Goal: Information Seeking & Learning: Learn about a topic

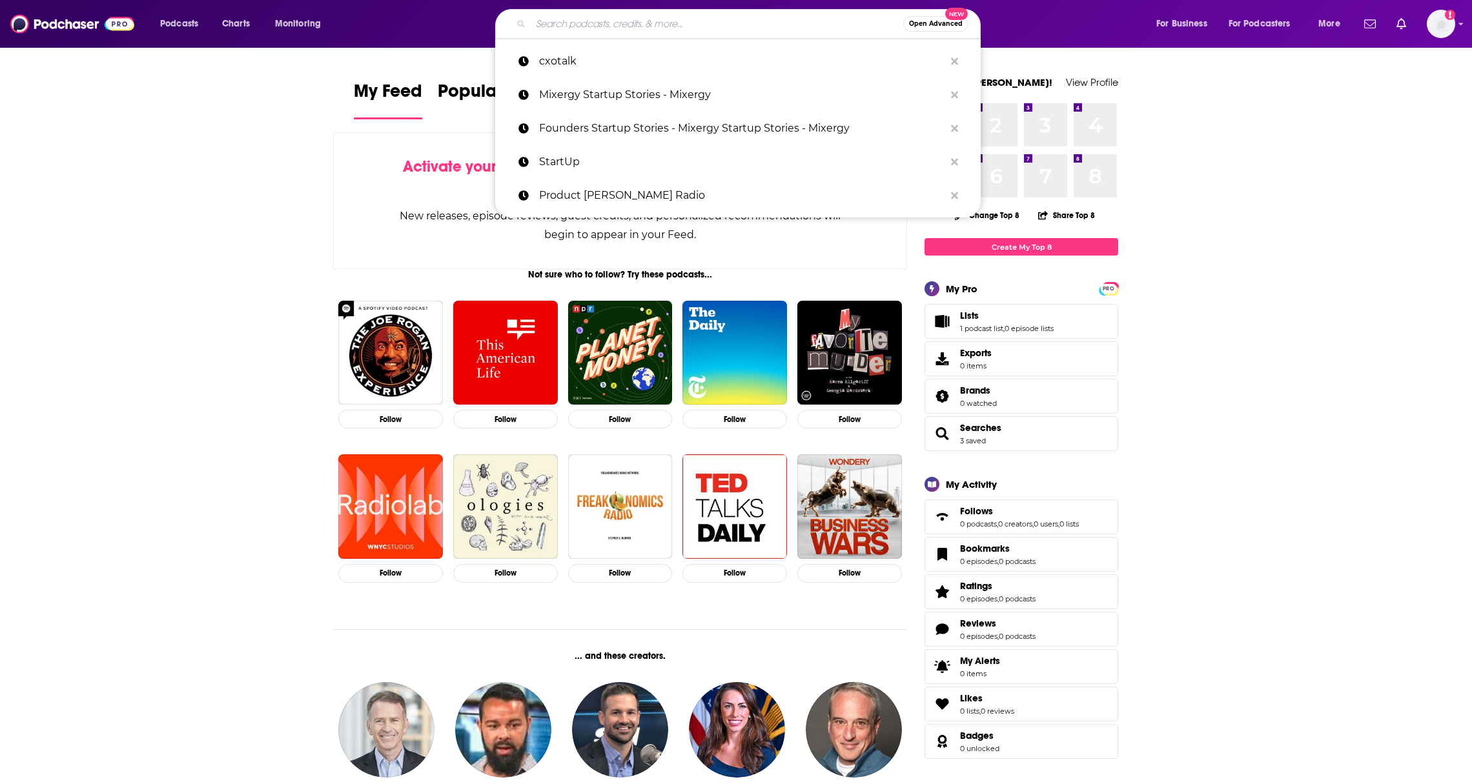
click at [641, 33] on input "Search podcasts, credits, & more..." at bounding box center [717, 24] width 372 height 21
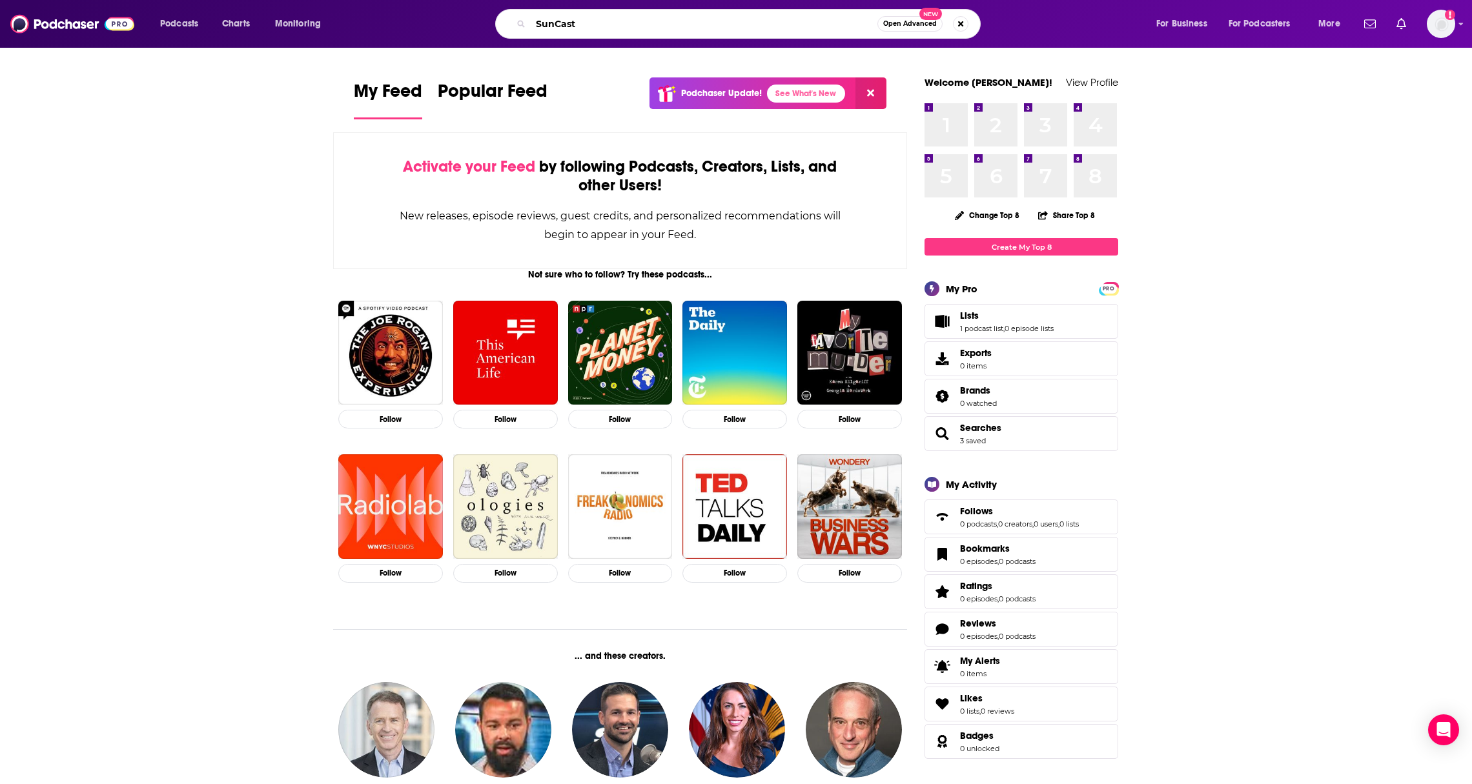
type input "SunCast"
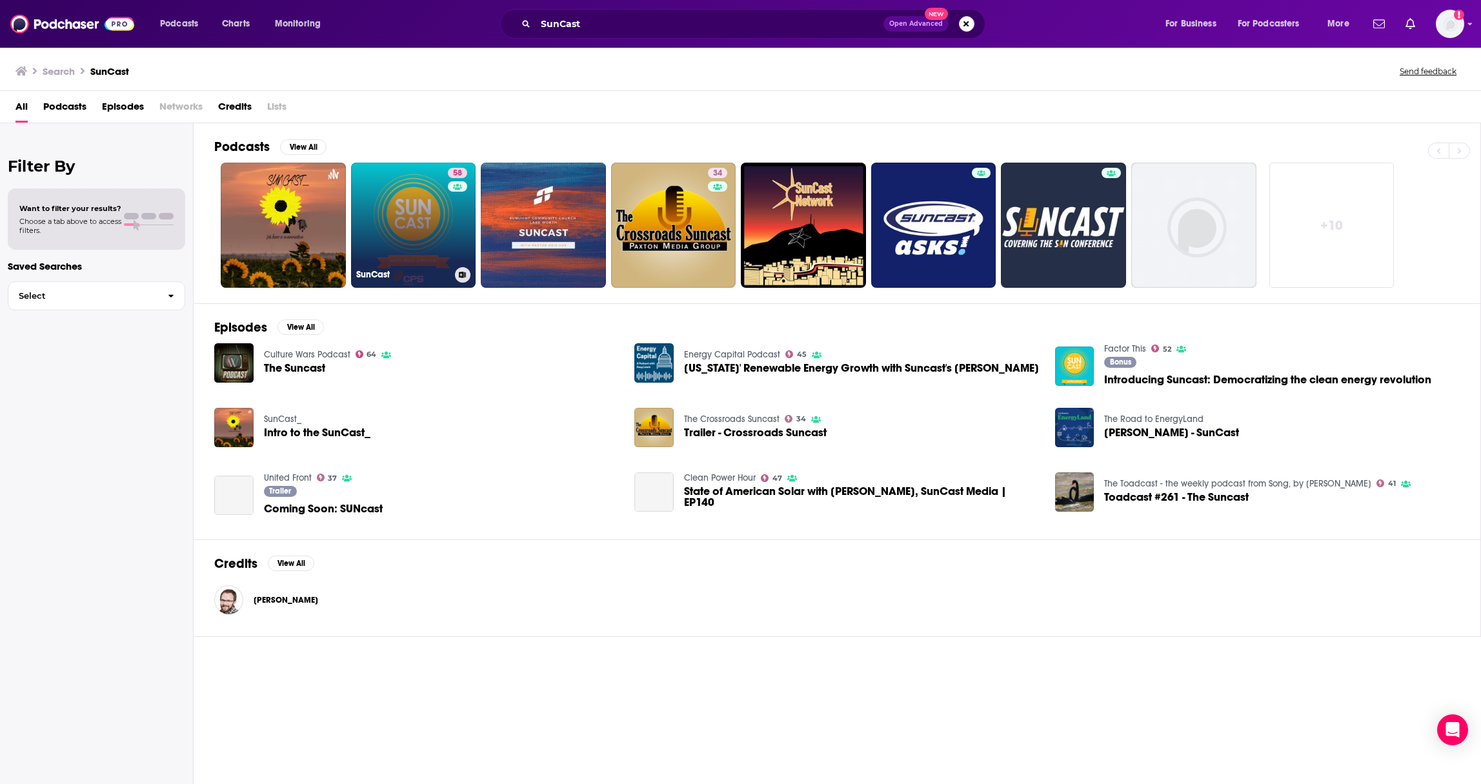
click at [368, 225] on link "58 SunCast" at bounding box center [413, 225] width 125 height 125
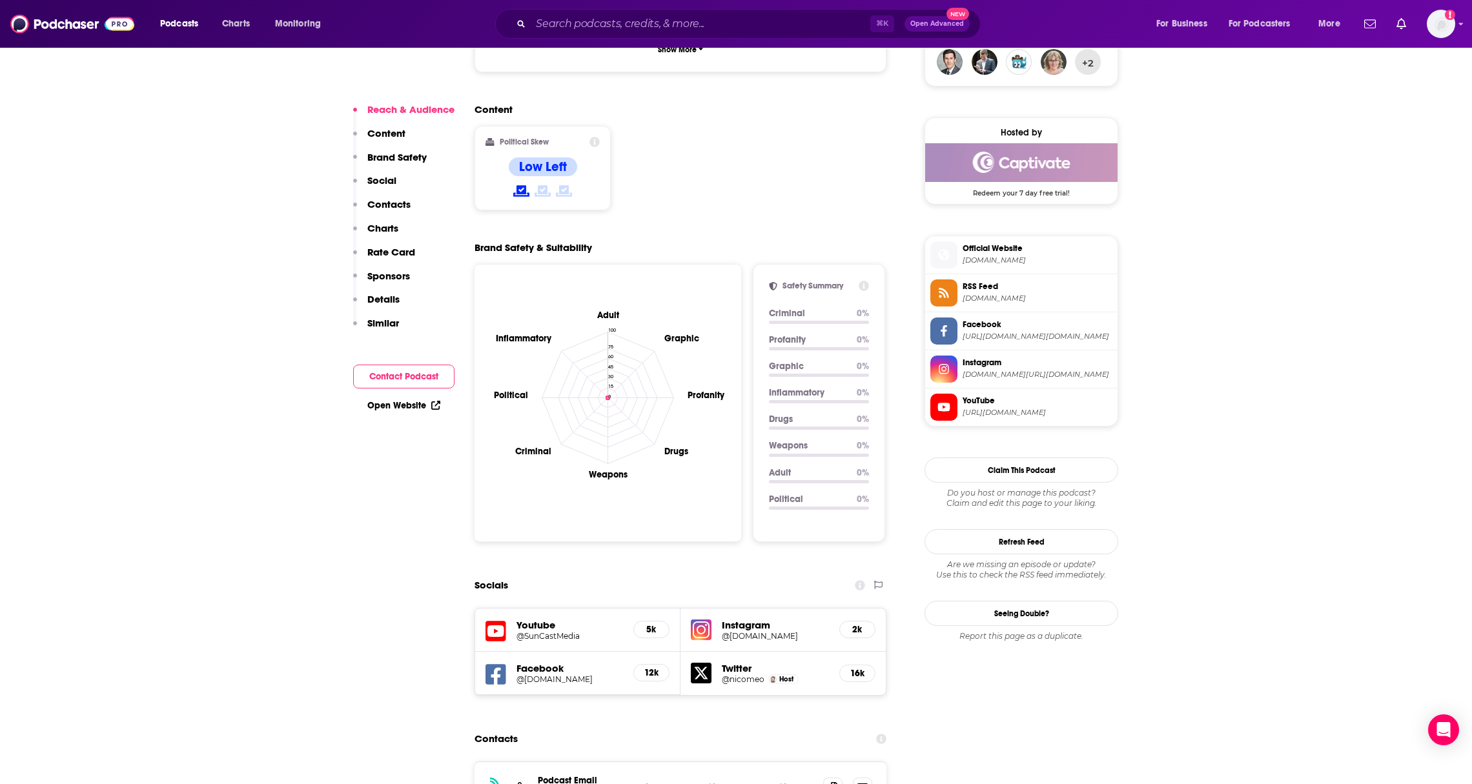
scroll to position [1280, 0]
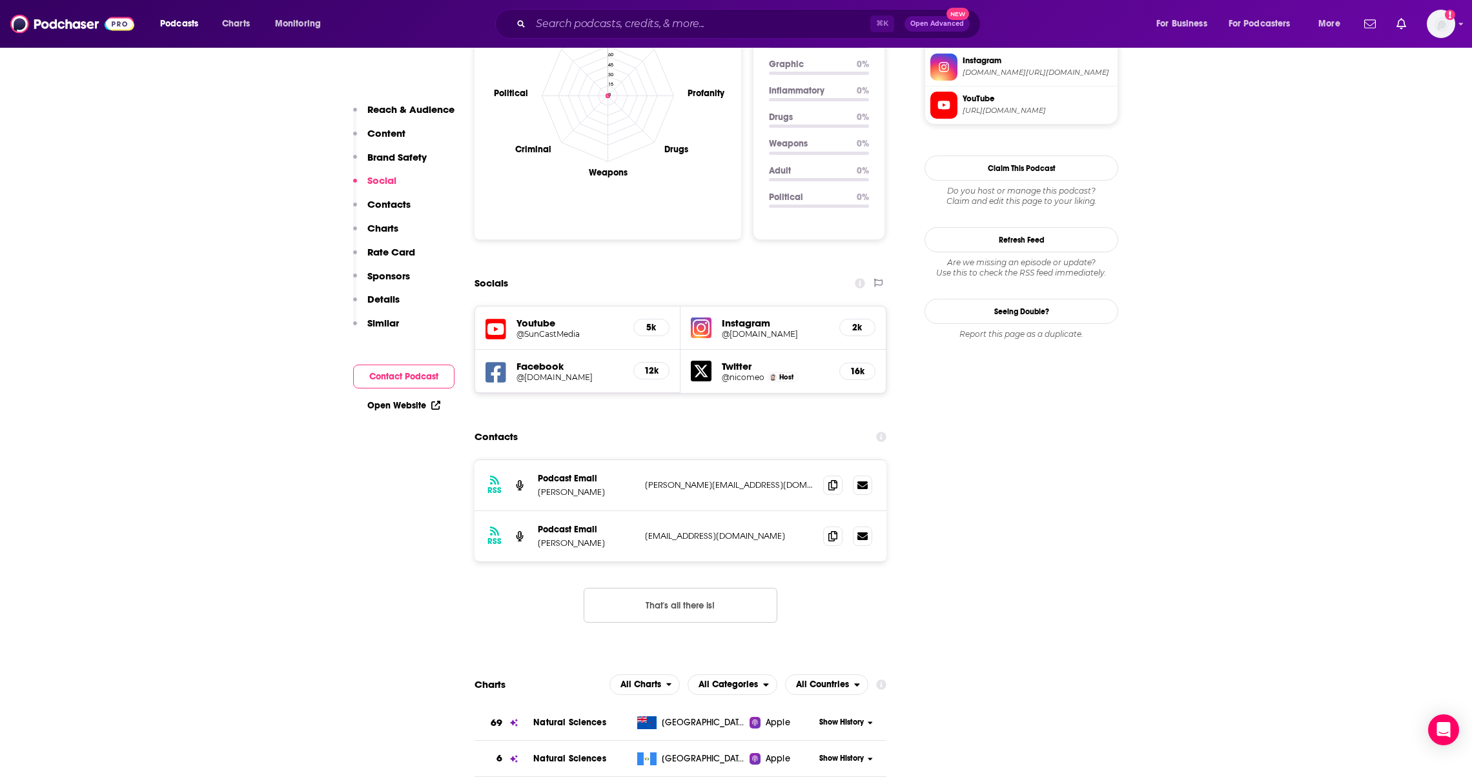
click at [818, 460] on div "RSS Podcast Email Nico Johnson nico@mysuncast.com nico@mysuncast.com" at bounding box center [680, 485] width 412 height 51
click at [830, 480] on icon at bounding box center [832, 485] width 9 height 10
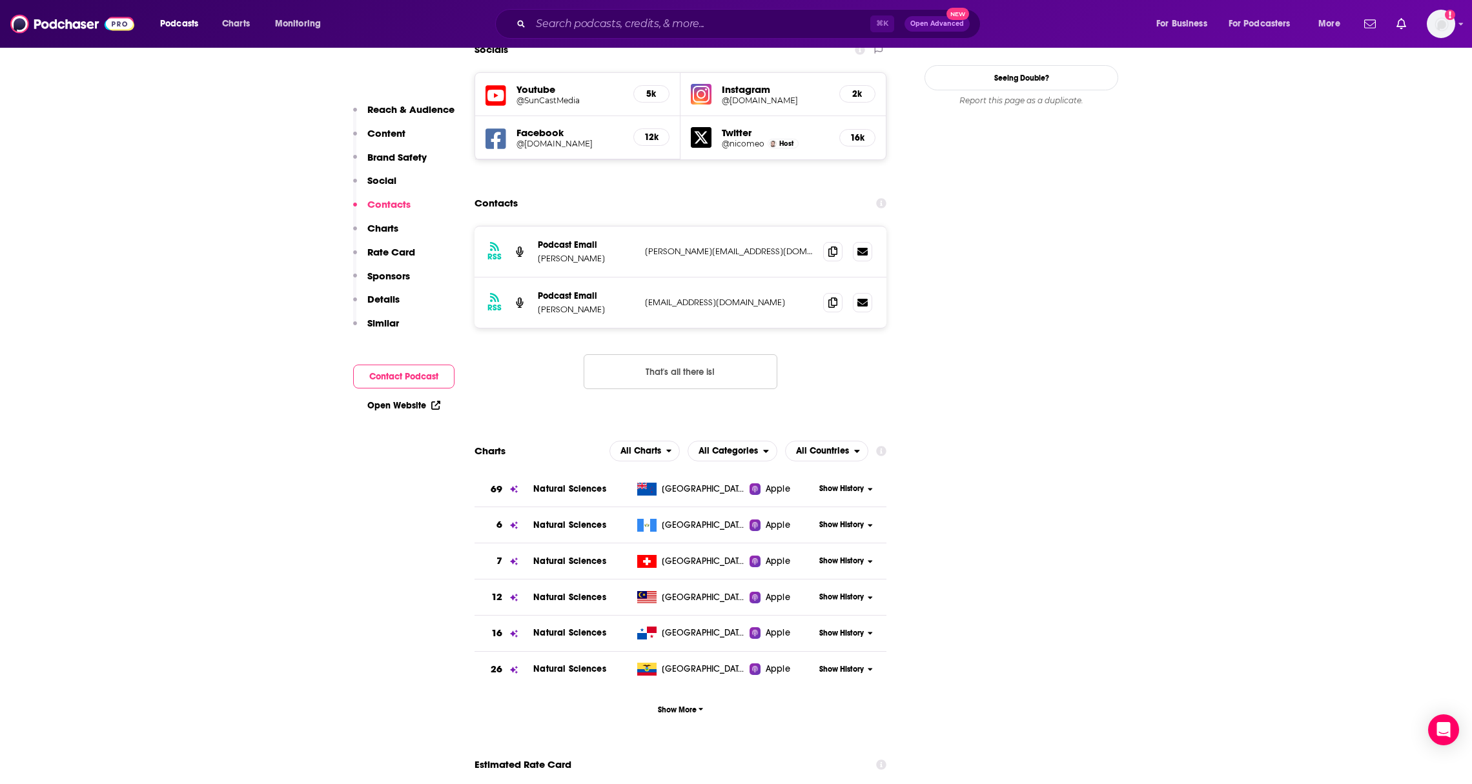
scroll to position [1534, 0]
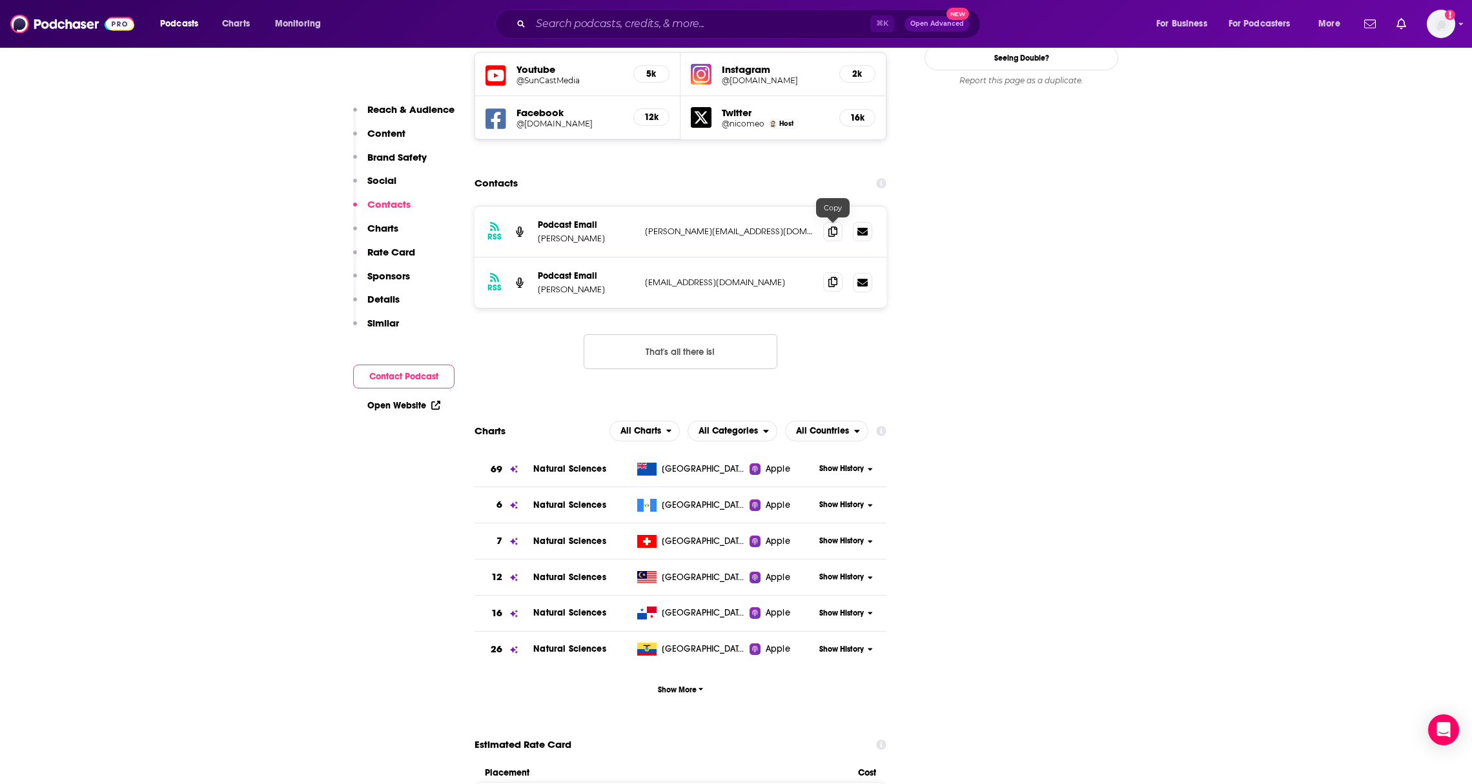
click at [829, 277] on icon at bounding box center [832, 282] width 9 height 10
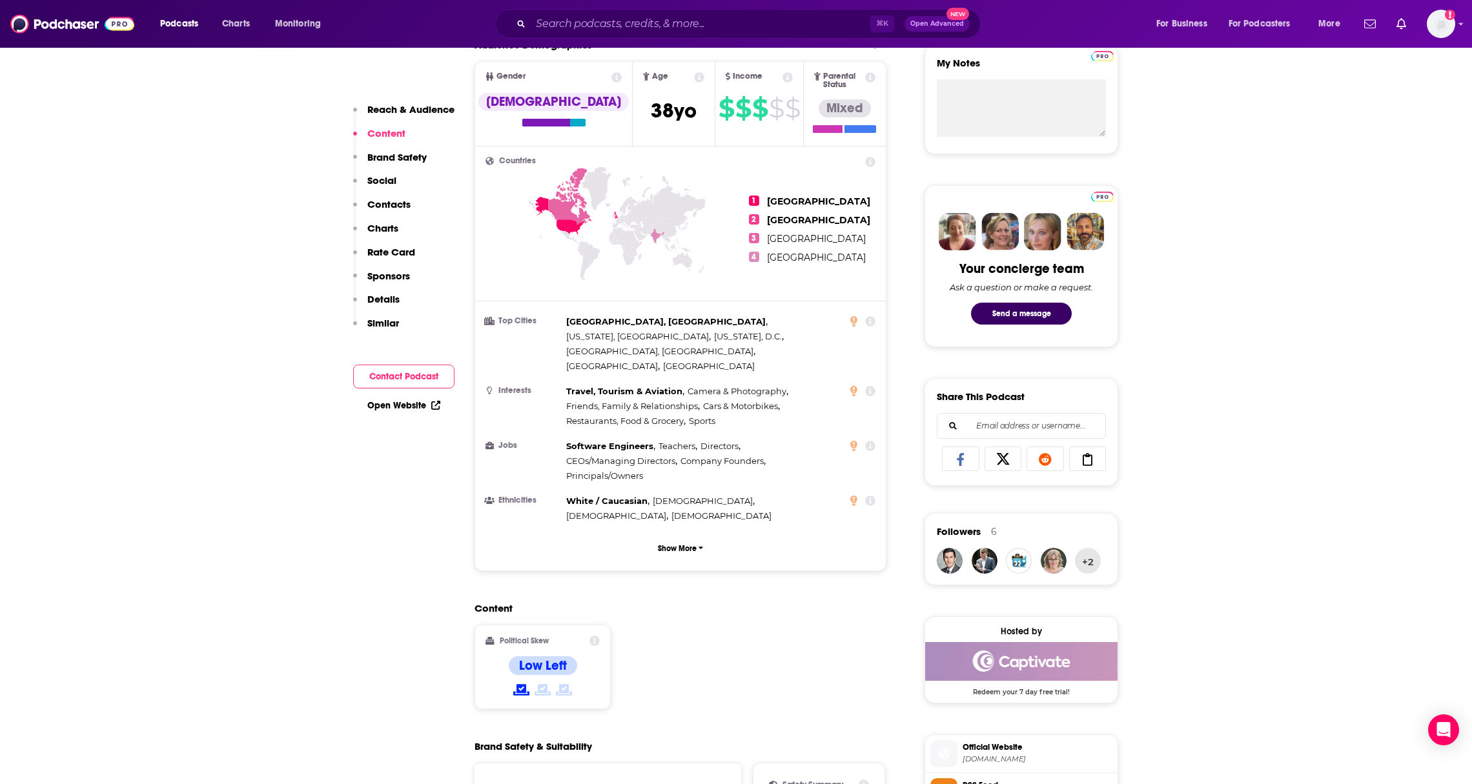
scroll to position [256, 0]
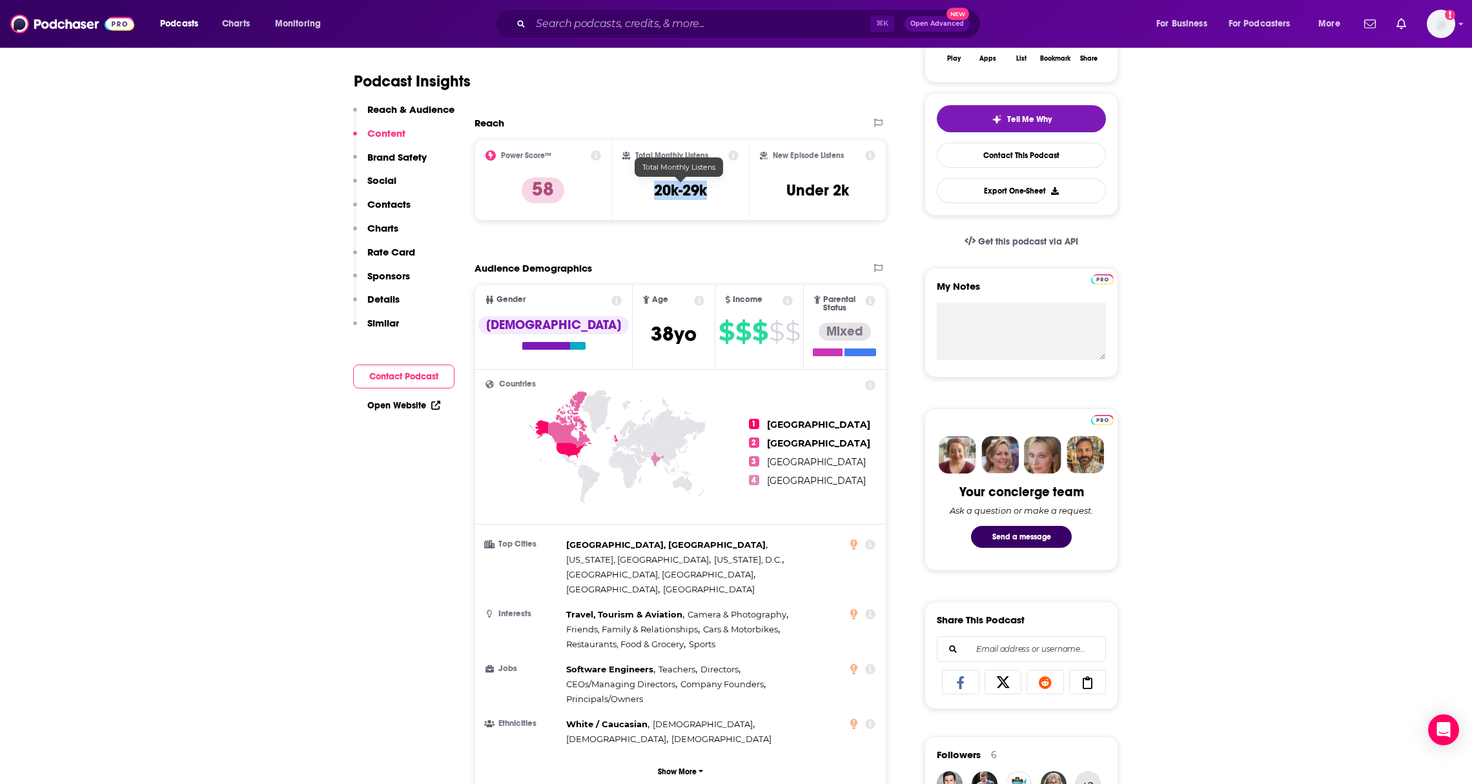
drag, startPoint x: 738, startPoint y: 188, endPoint x: 713, endPoint y: 188, distance: 25.2
click at [713, 188] on div "Total Monthly Listens 20k-29k" at bounding box center [680, 179] width 117 height 59
copy h3 "20k-29k"
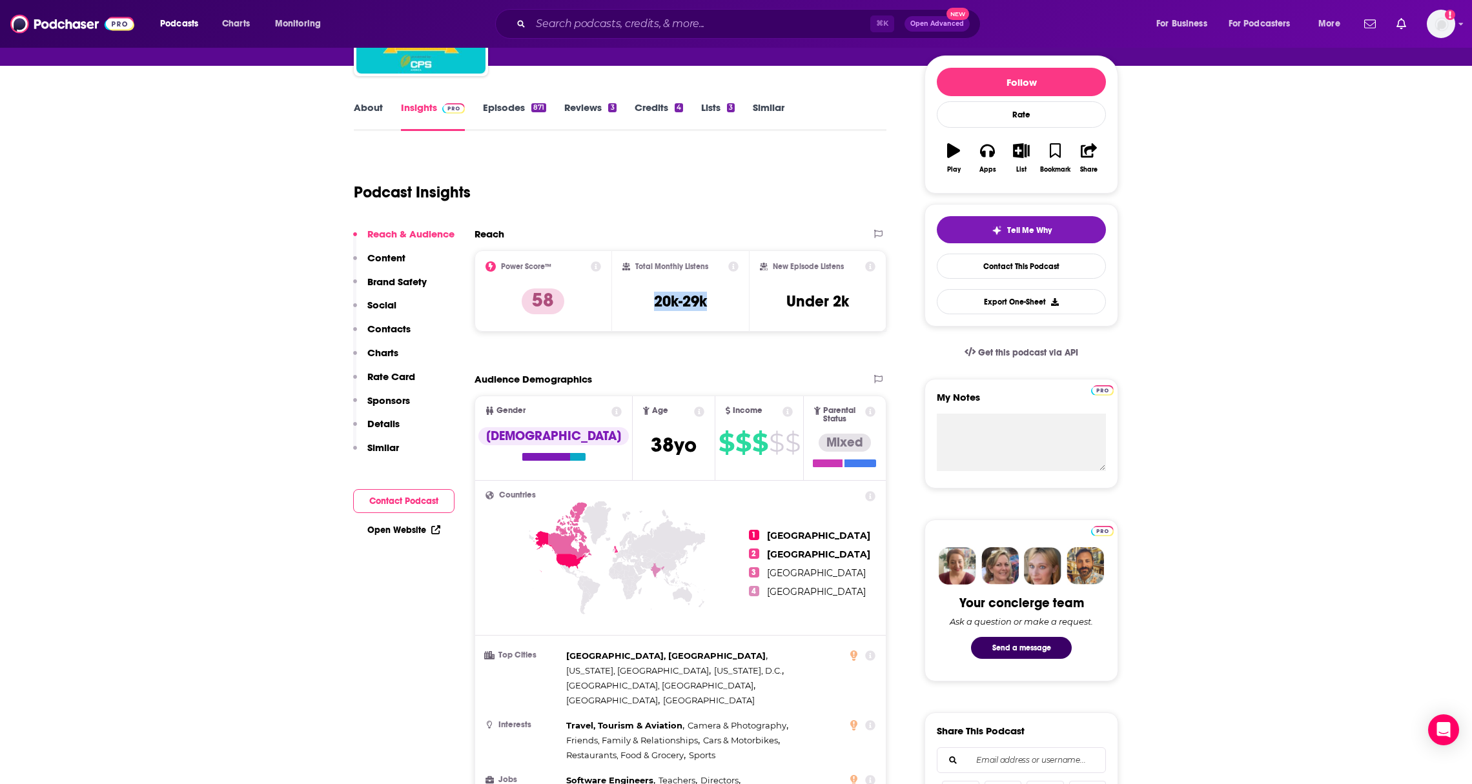
scroll to position [0, 0]
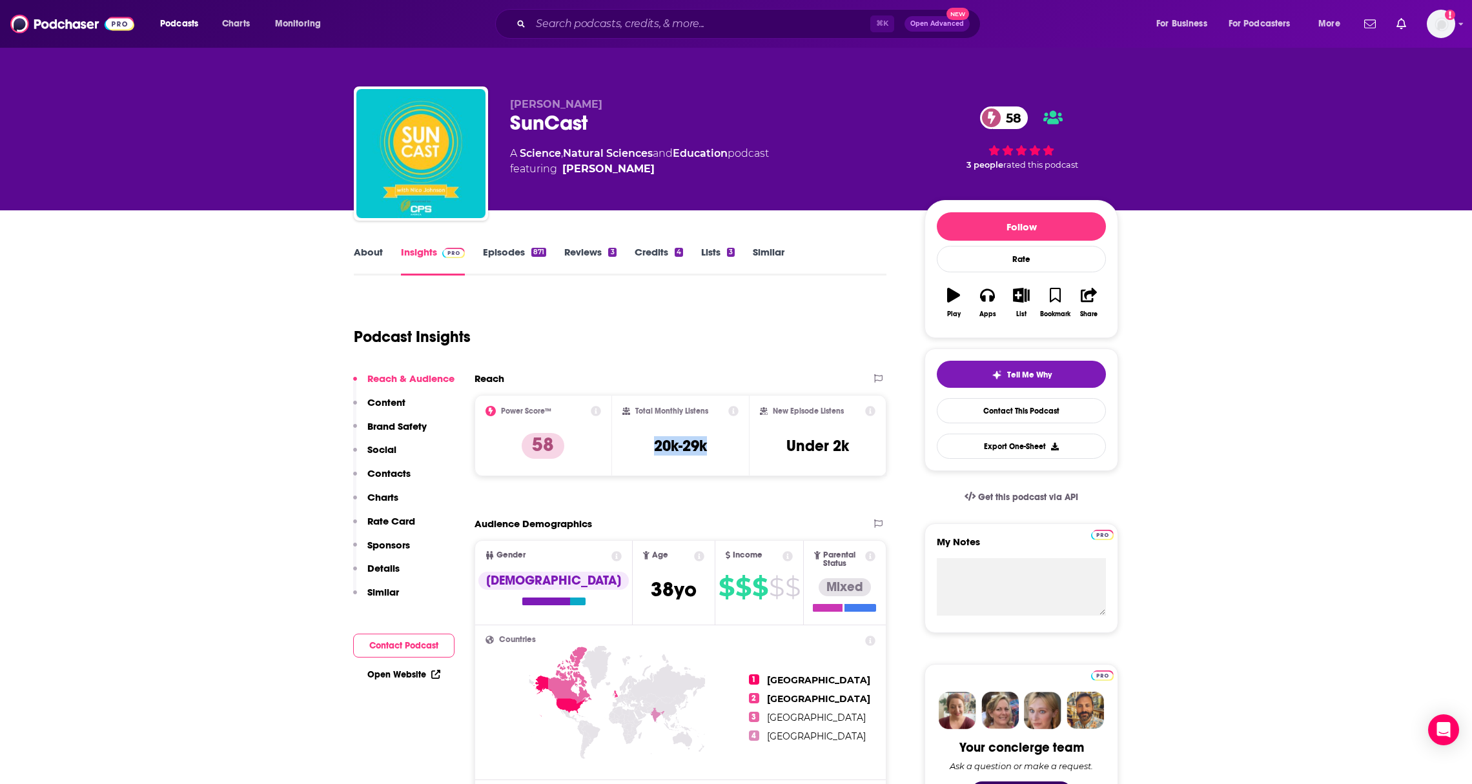
click at [519, 254] on link "Episodes 871" at bounding box center [514, 261] width 63 height 30
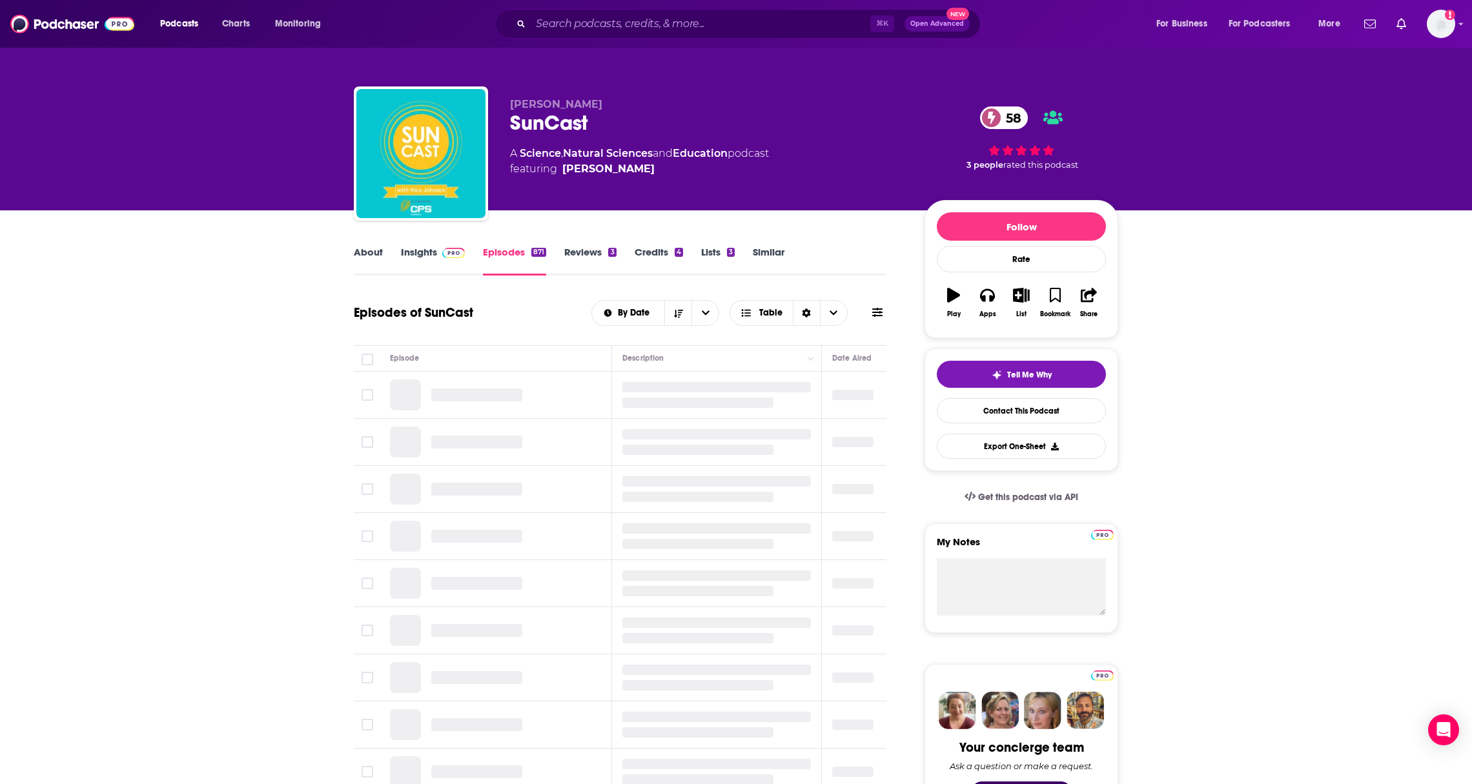
click at [758, 250] on link "Similar" at bounding box center [769, 261] width 32 height 30
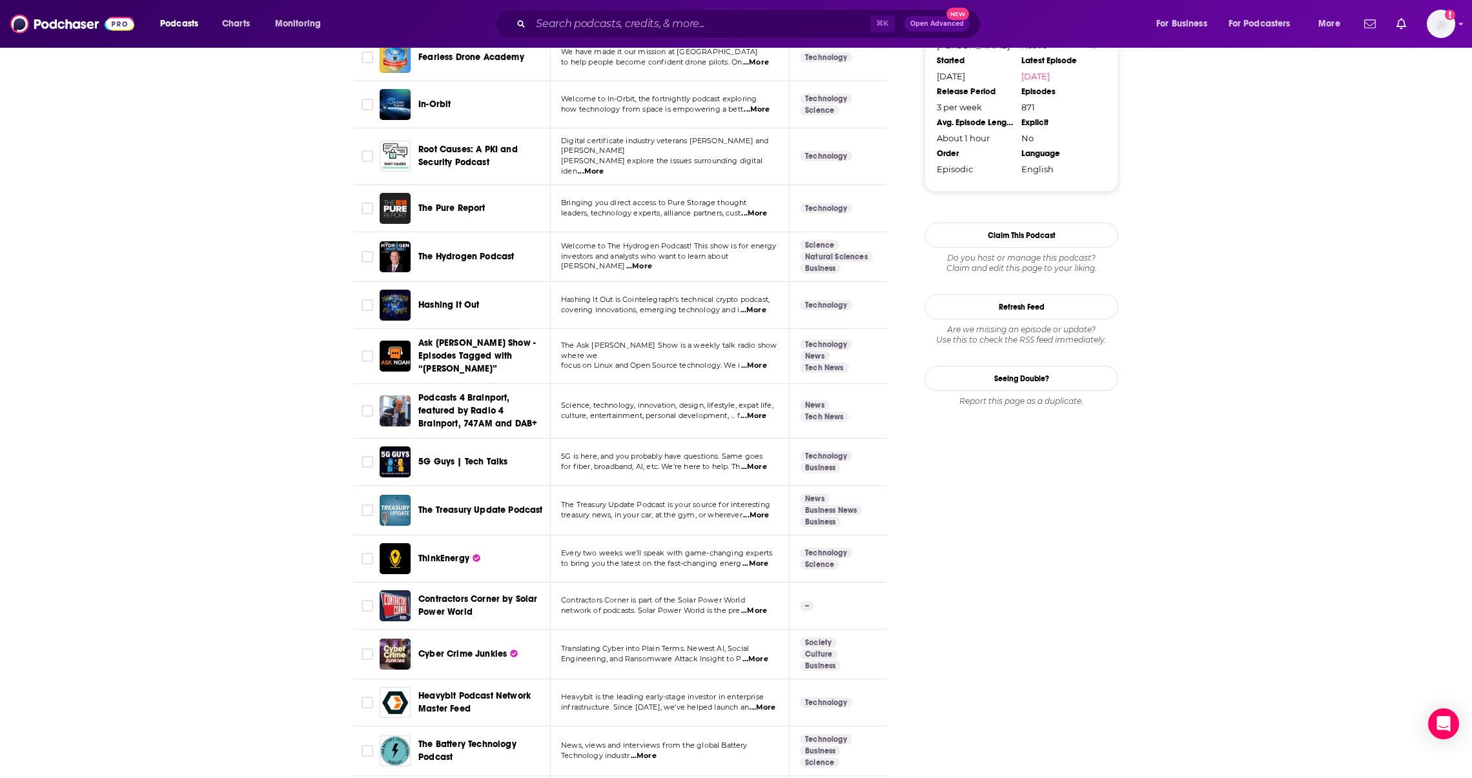
scroll to position [1462, 0]
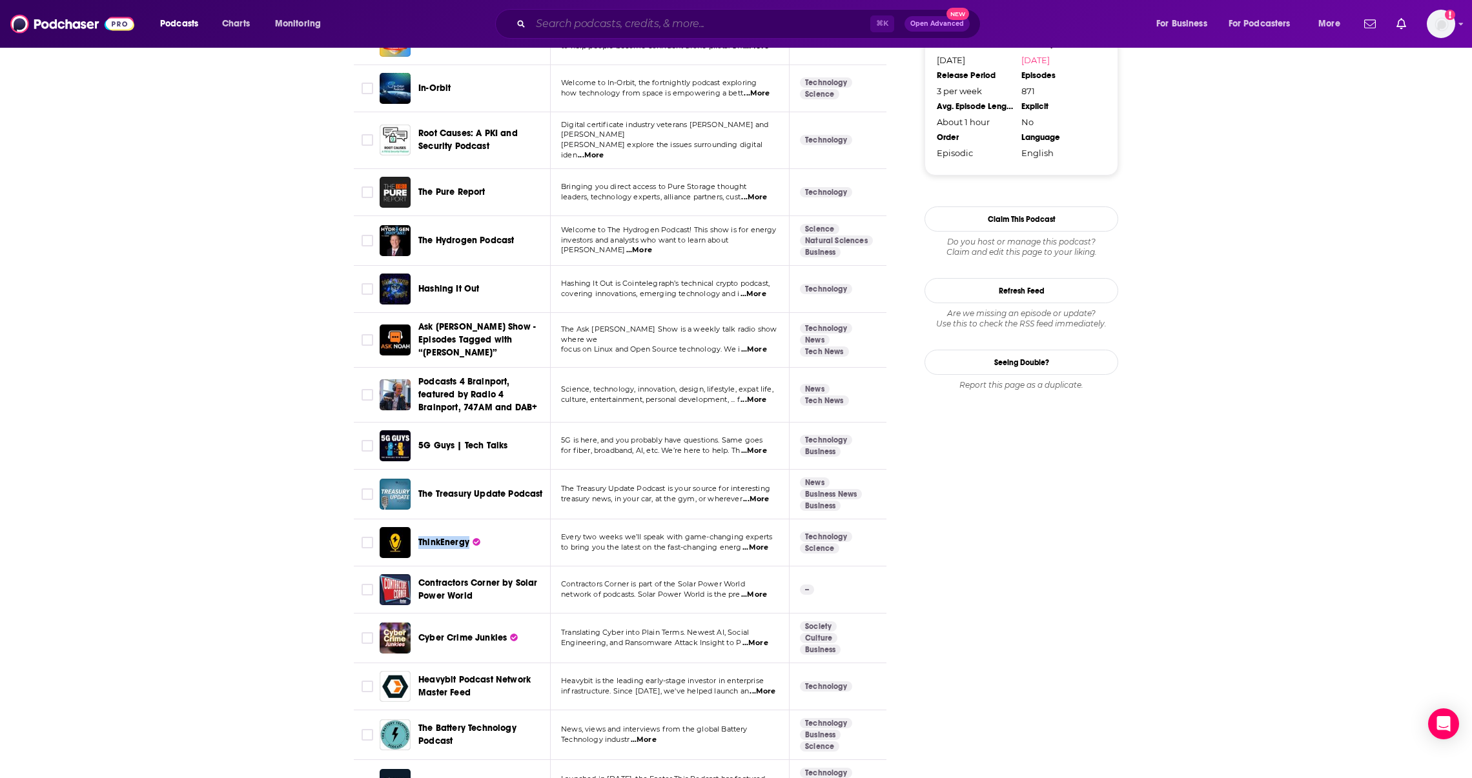
click at [643, 31] on input "Search podcasts, credits, & more..." at bounding box center [700, 24] width 339 height 21
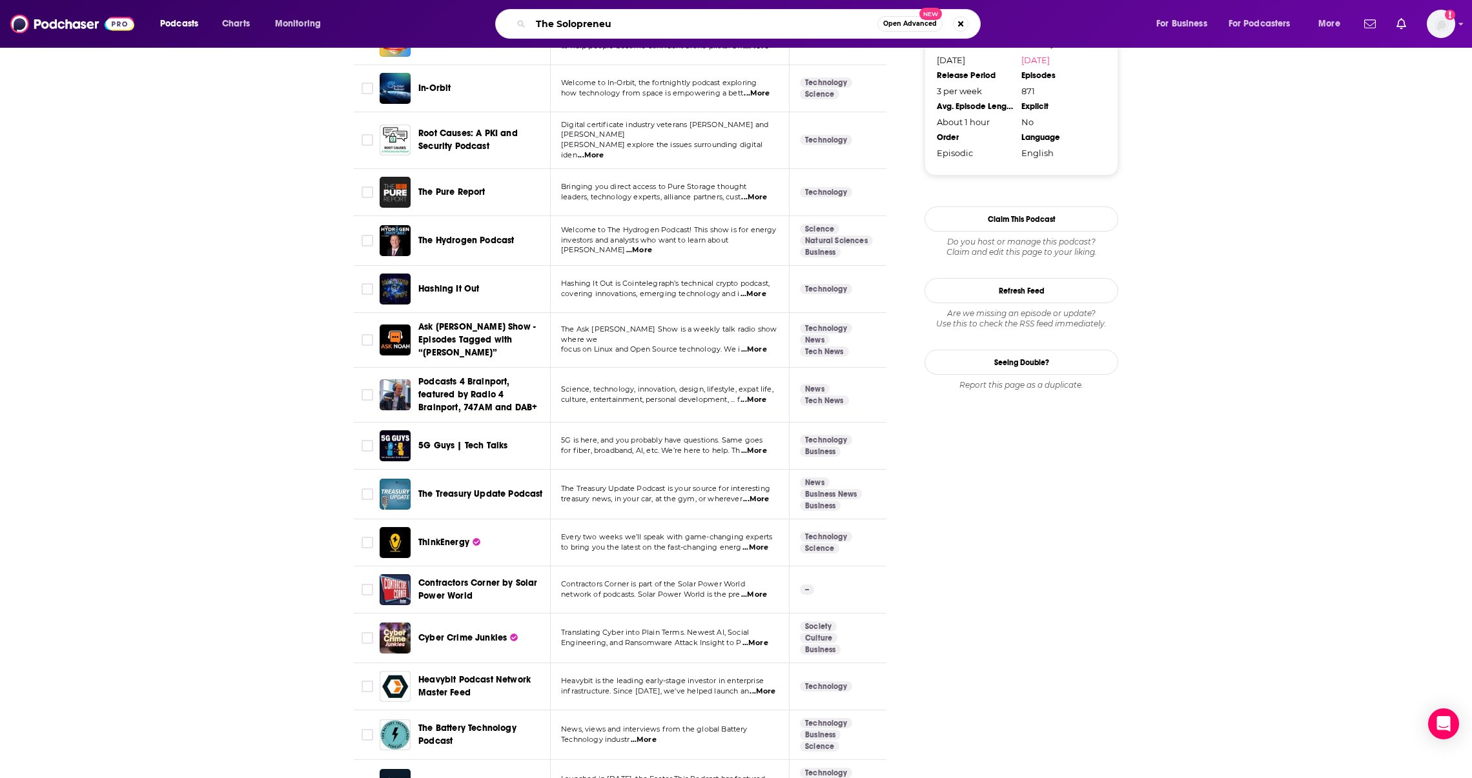
type input "The Solopreneur"
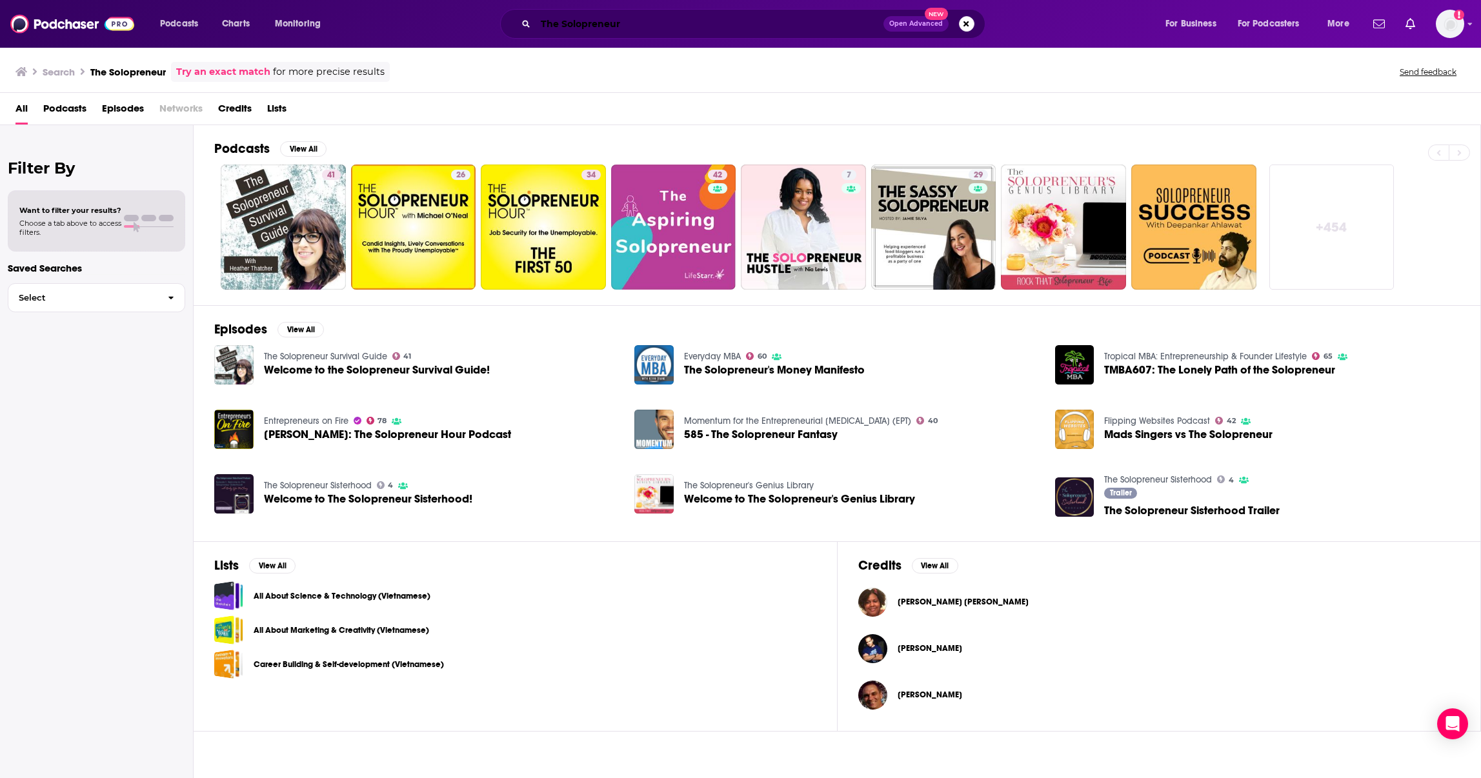
click at [555, 23] on input "The Solopreneur" at bounding box center [710, 24] width 348 height 21
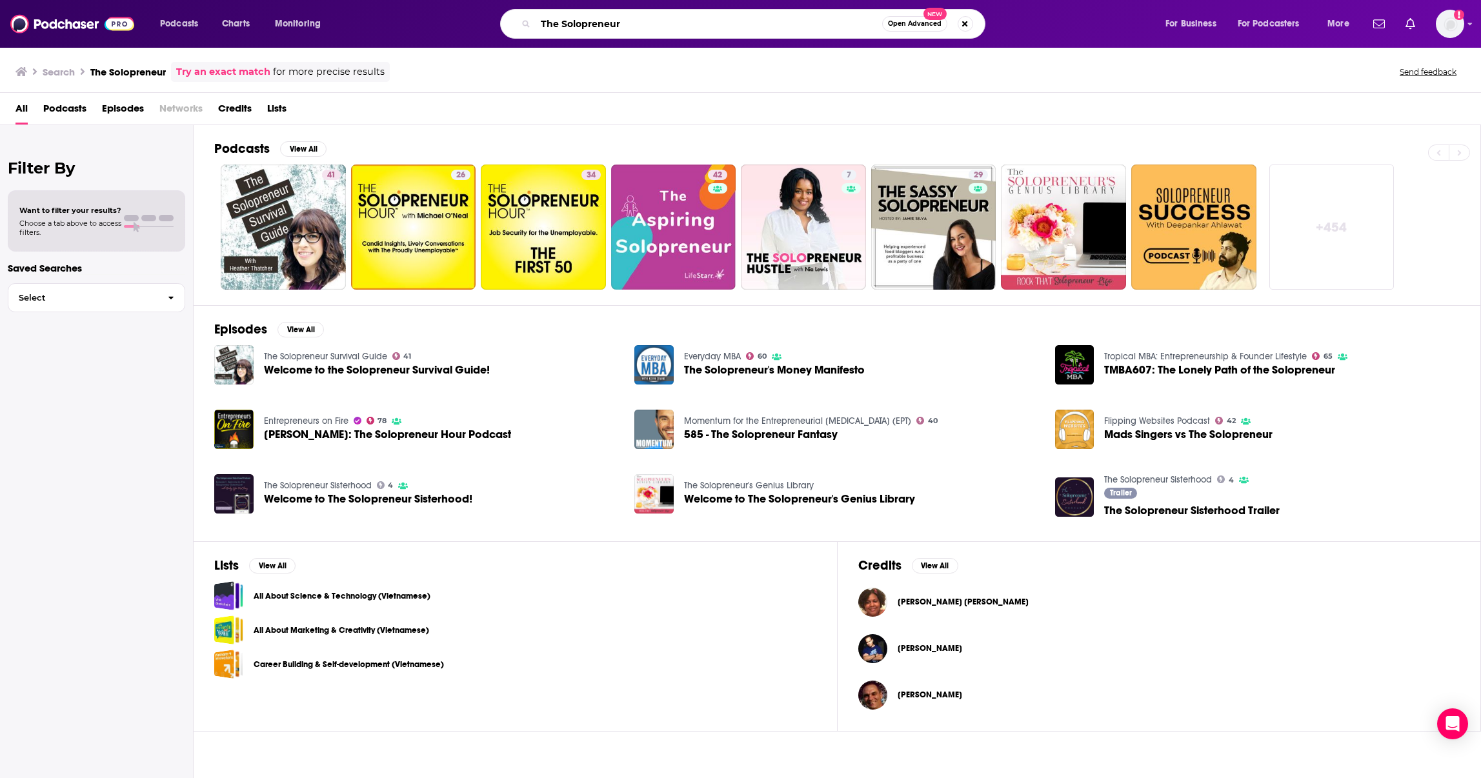
click at [555, 23] on input "The Solopreneur" at bounding box center [709, 24] width 347 height 21
click at [658, 35] on div "Solopreneur Open Advanced New" at bounding box center [742, 24] width 485 height 30
click at [666, 20] on input "Solopreneur" at bounding box center [709, 24] width 347 height 21
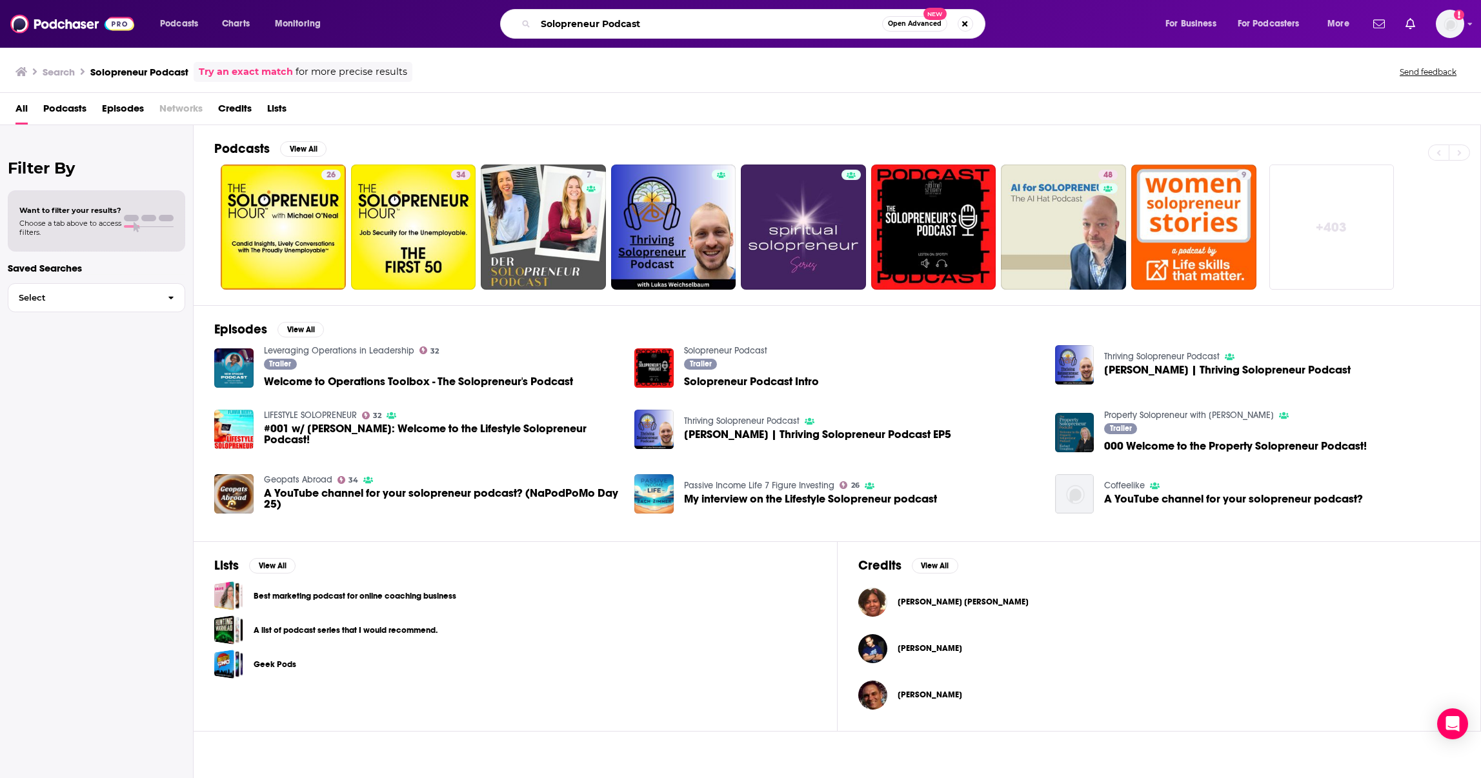
click at [636, 33] on input "Solopreneur Podcast" at bounding box center [709, 24] width 347 height 21
paste input "ilicon Ranch Radio"
type input "Silicon Ranch Radio"
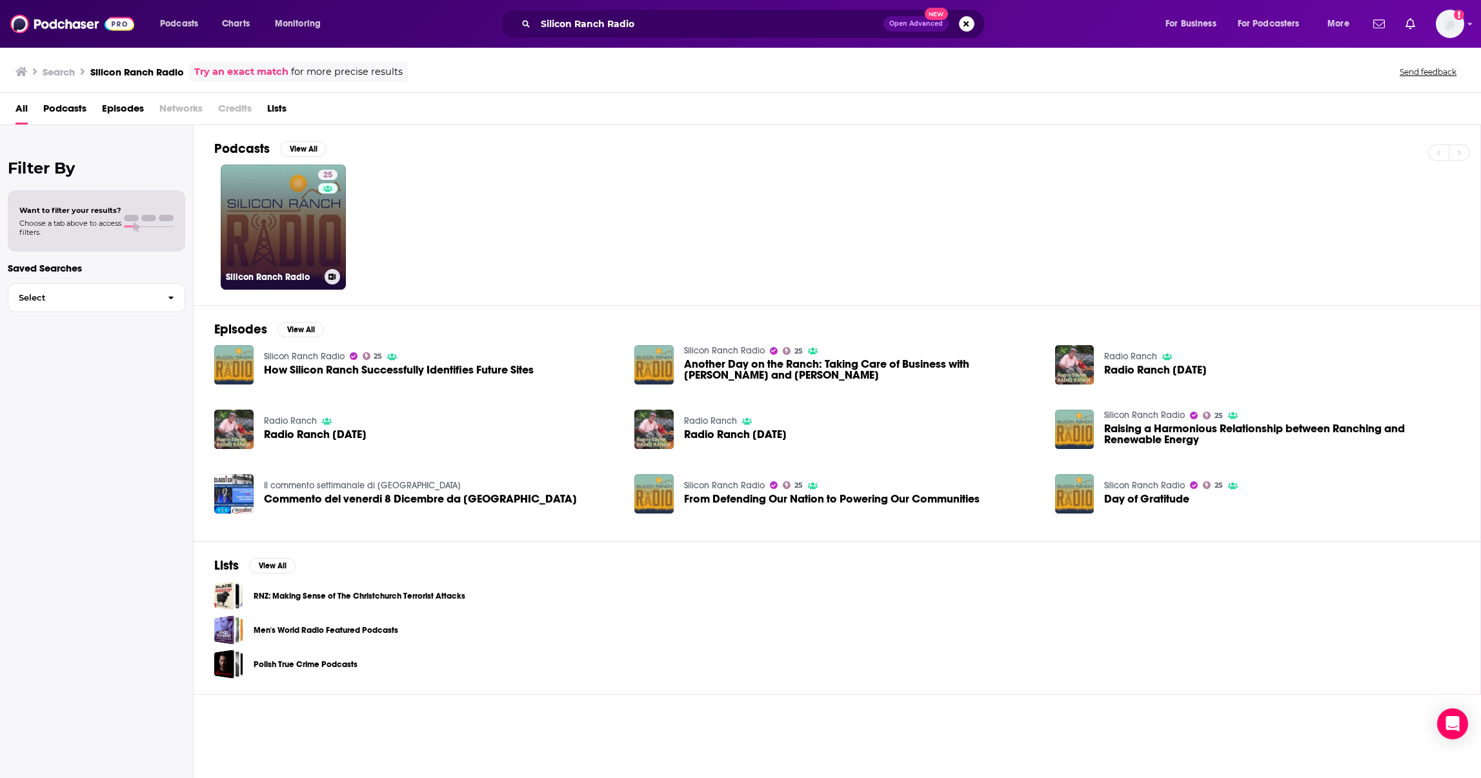
click at [300, 214] on link "25 Silicon Ranch Radio" at bounding box center [283, 227] width 125 height 125
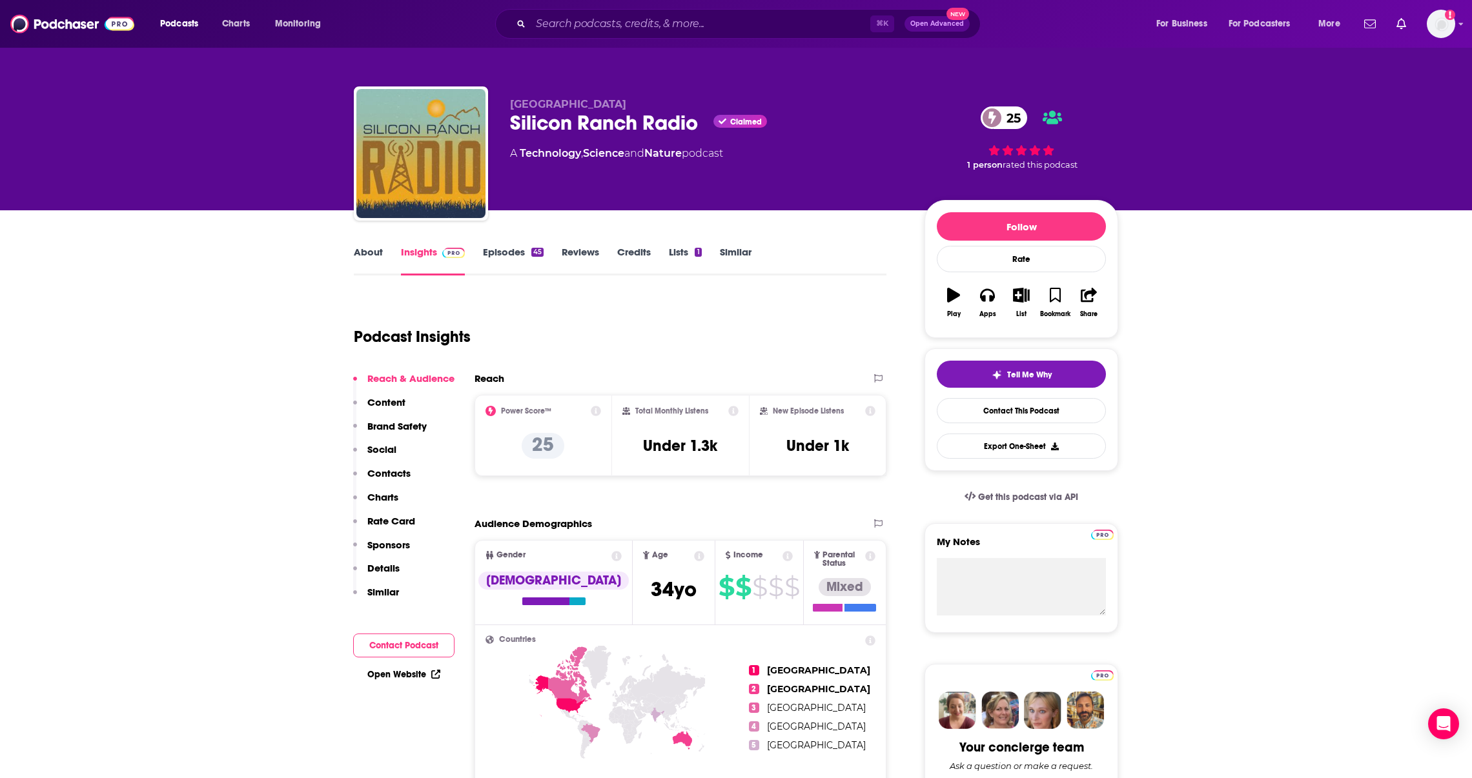
click at [565, 119] on div "Silicon Ranch Radio Claimed 25" at bounding box center [707, 122] width 394 height 25
copy div "Silicon Ranch Radio"
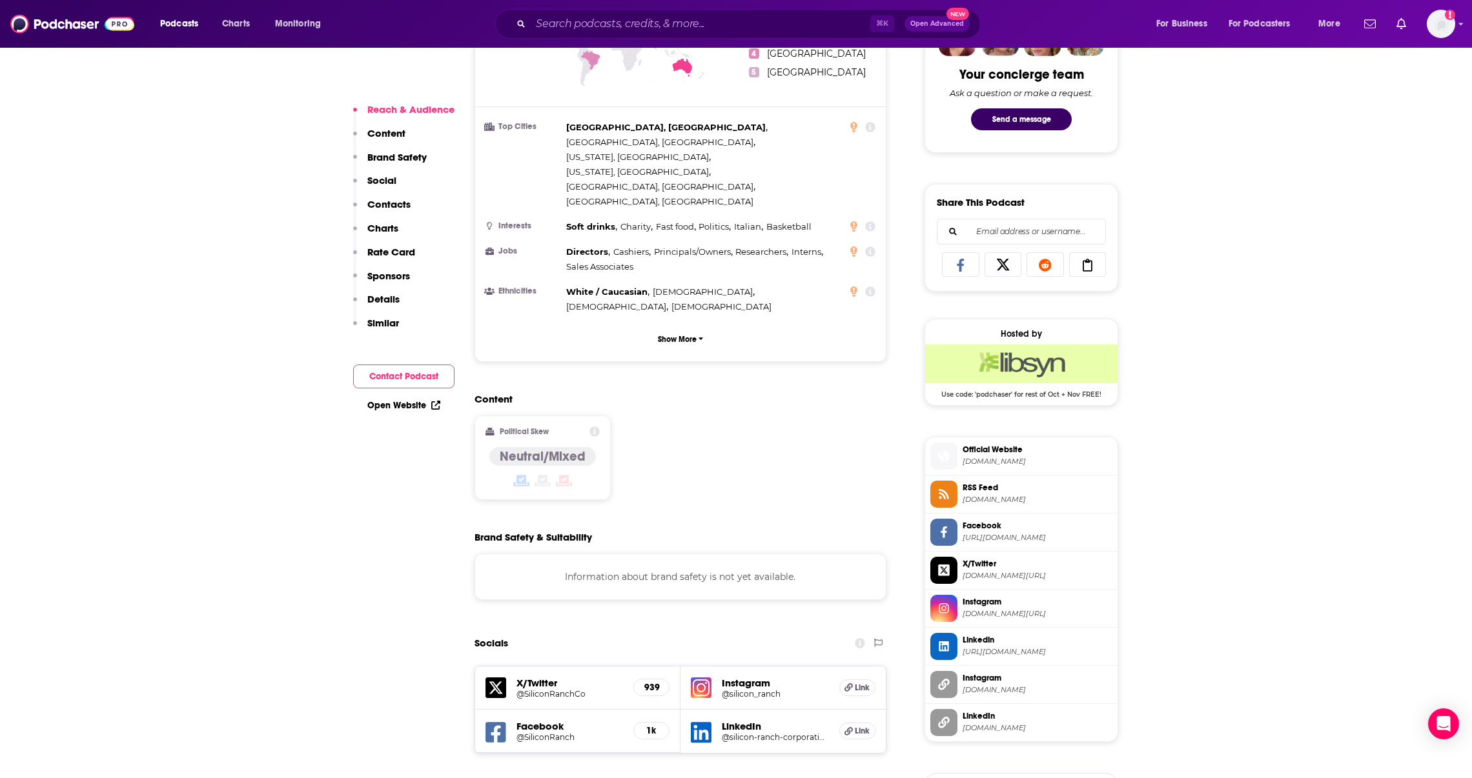
scroll to position [869, 0]
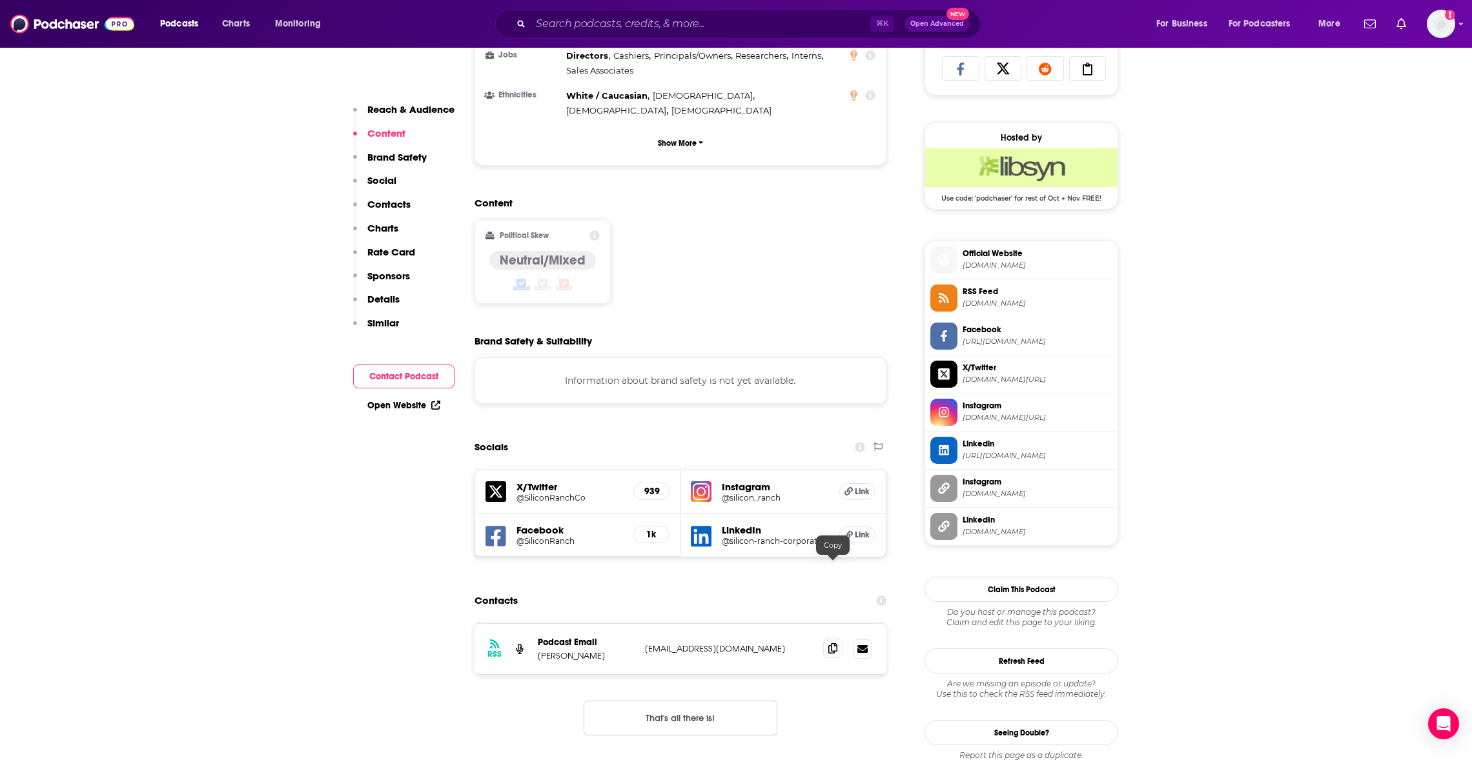
click at [828, 643] on icon at bounding box center [832, 648] width 9 height 10
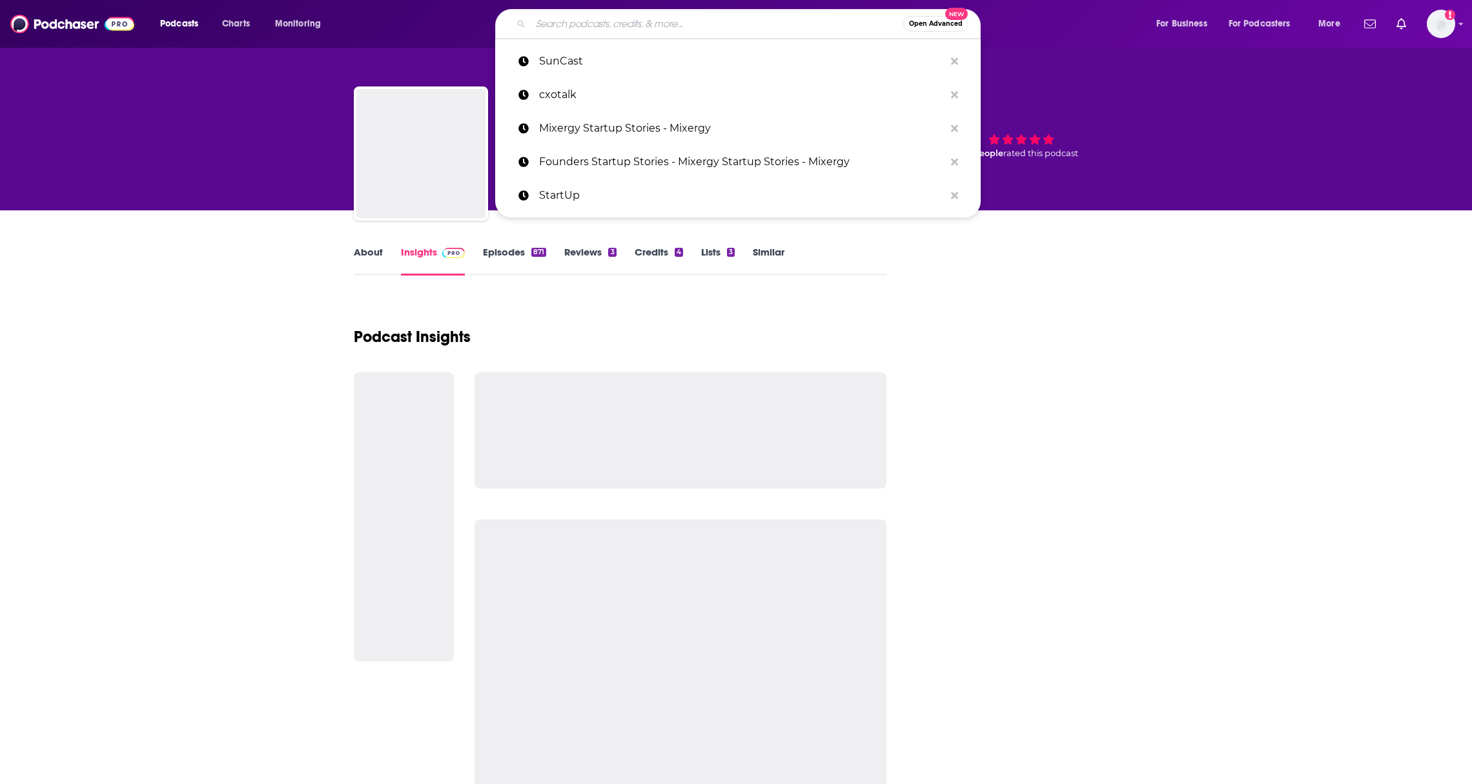
click at [616, 22] on input "Search podcasts, credits, & more..." at bounding box center [717, 24] width 372 height 21
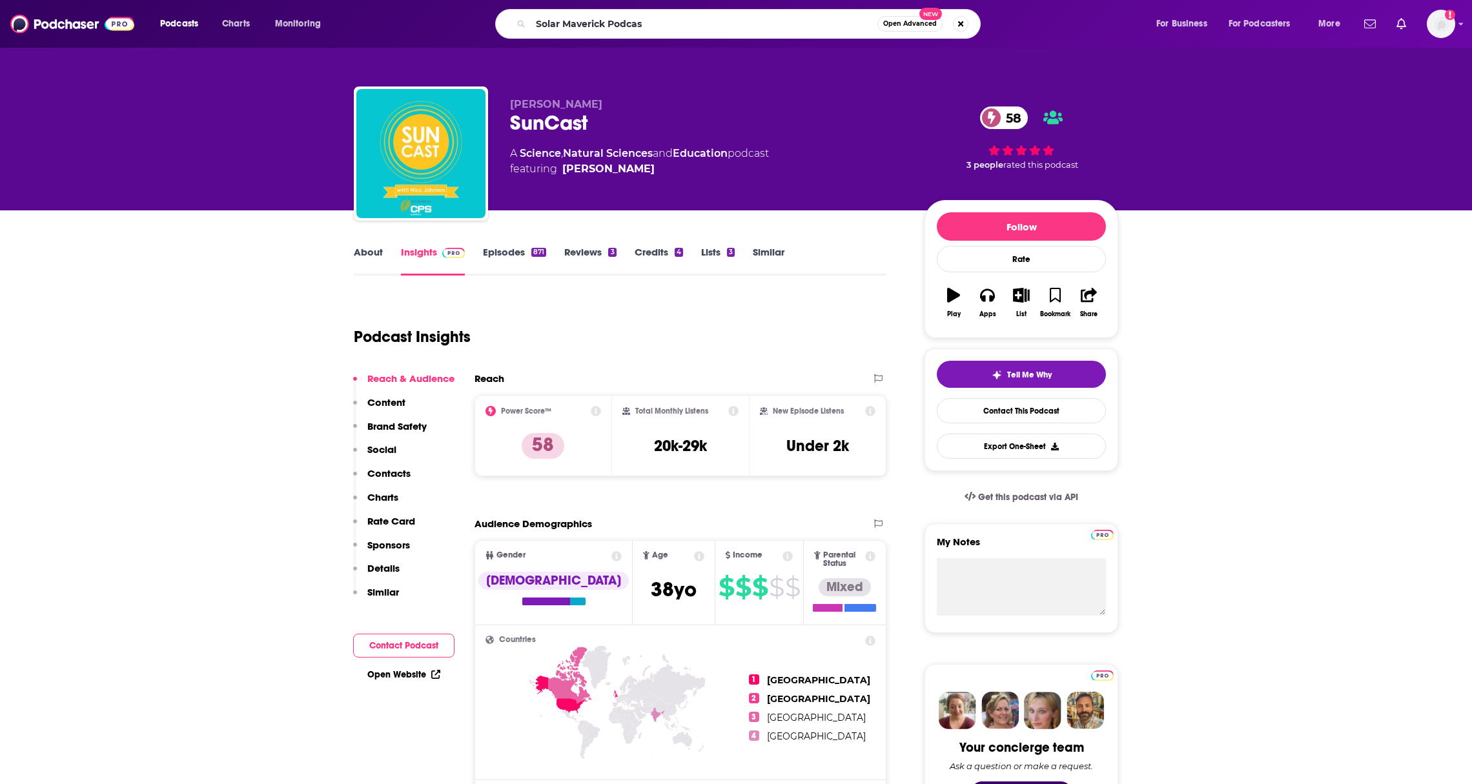
type input "Solar Maverick Podcast"
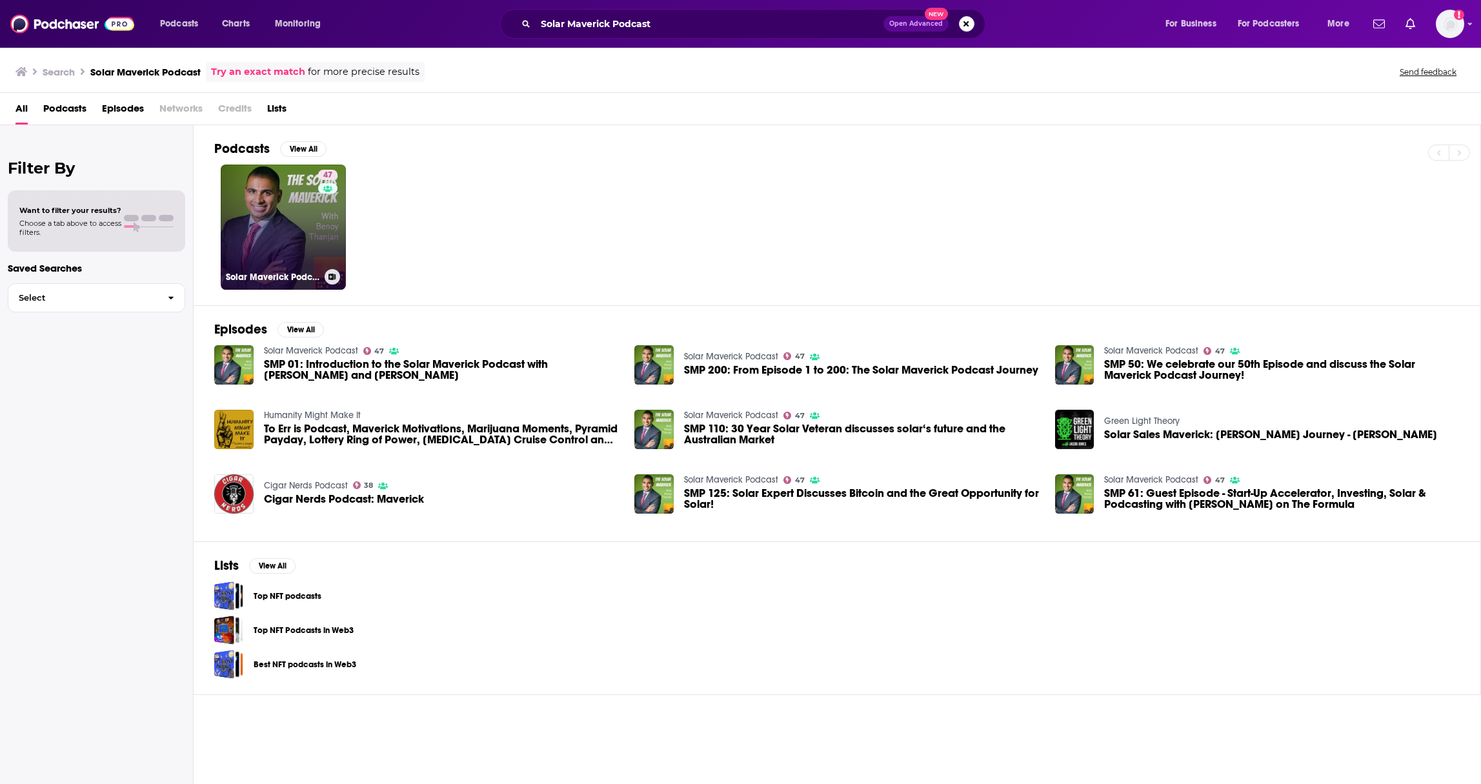
click at [305, 221] on link "47 Solar Maverick Podcast" at bounding box center [283, 227] width 125 height 125
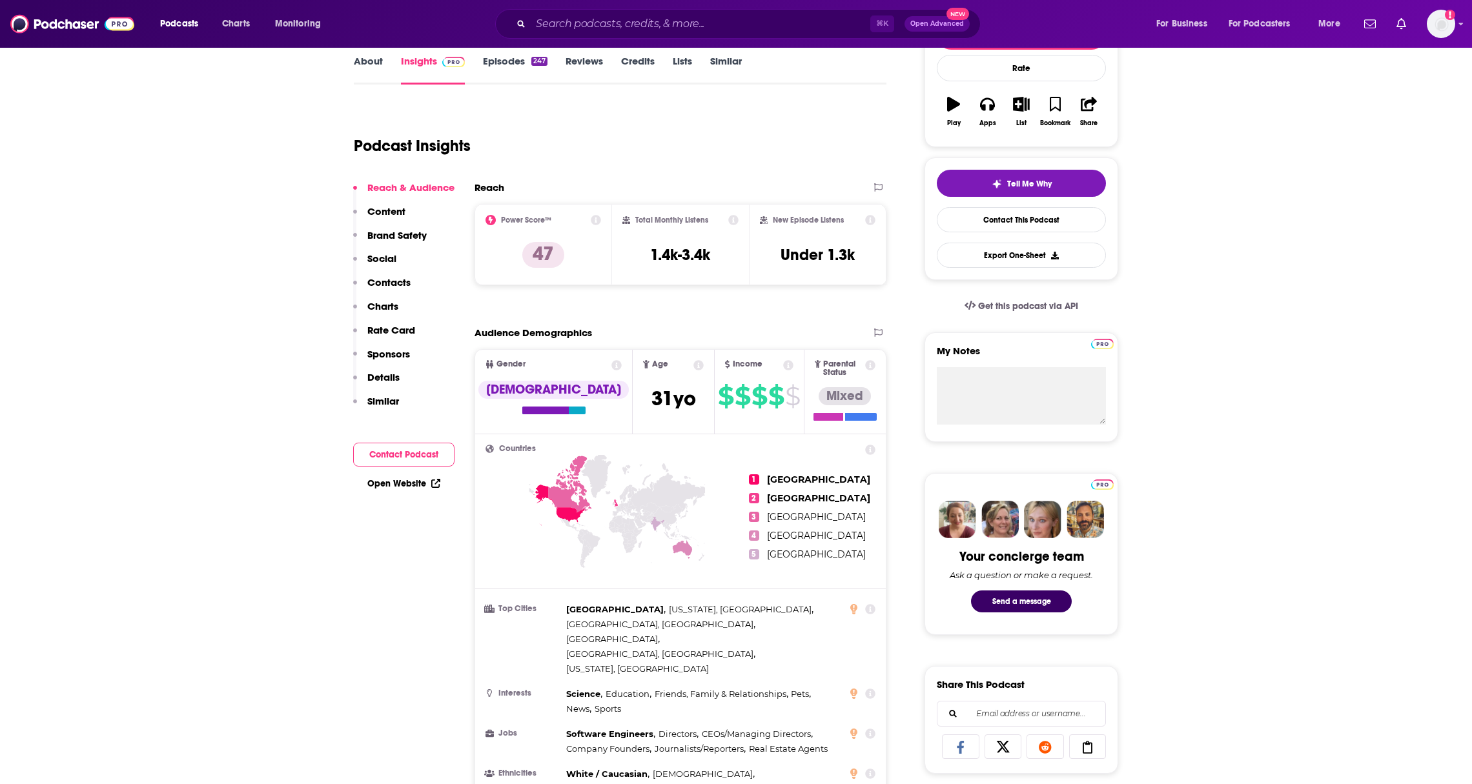
scroll to position [195, 0]
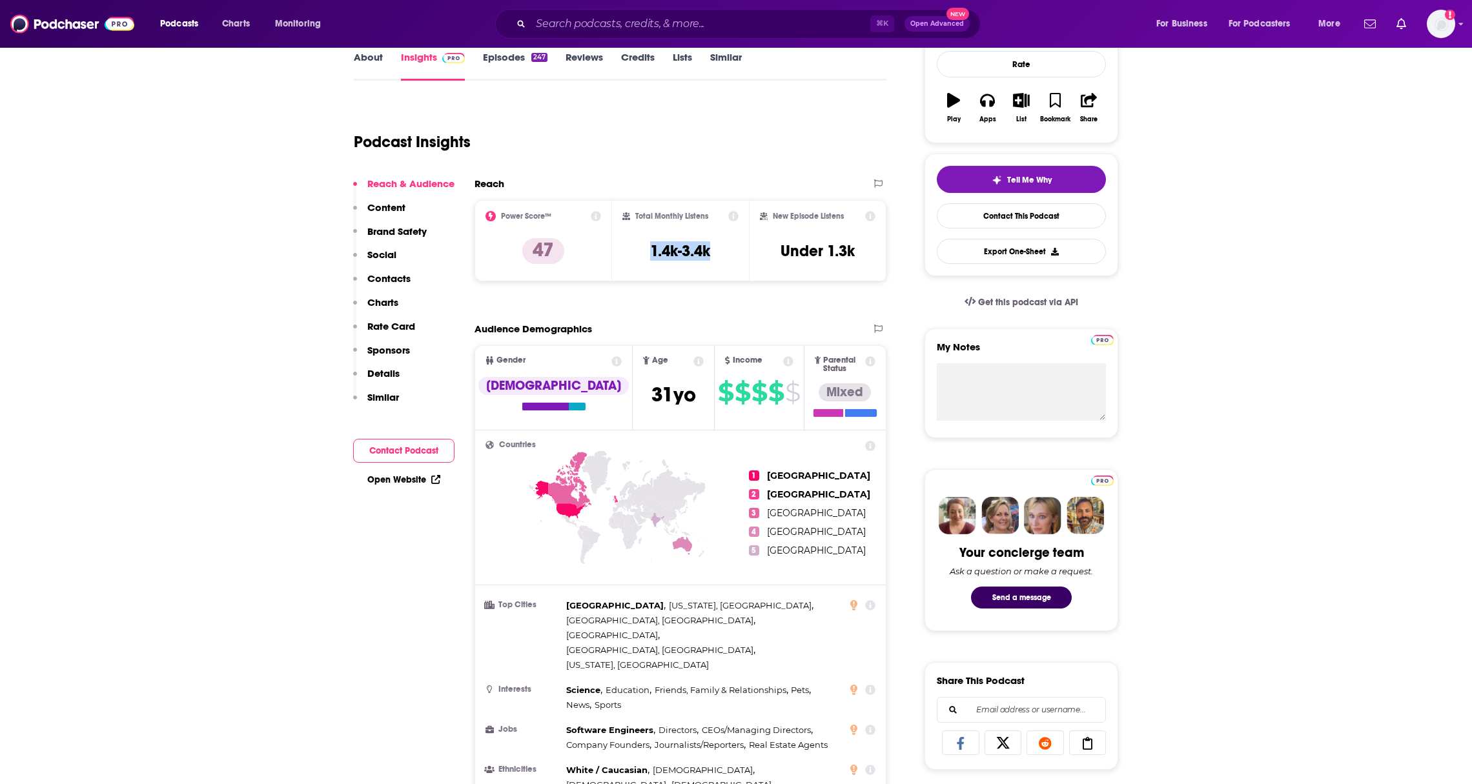
drag, startPoint x: 724, startPoint y: 252, endPoint x: 634, endPoint y: 253, distance: 89.7
click at [634, 253] on div "Total Monthly Listens 1.4k-3.4k" at bounding box center [680, 240] width 117 height 59
copy h3 "1.4k-3.4k"
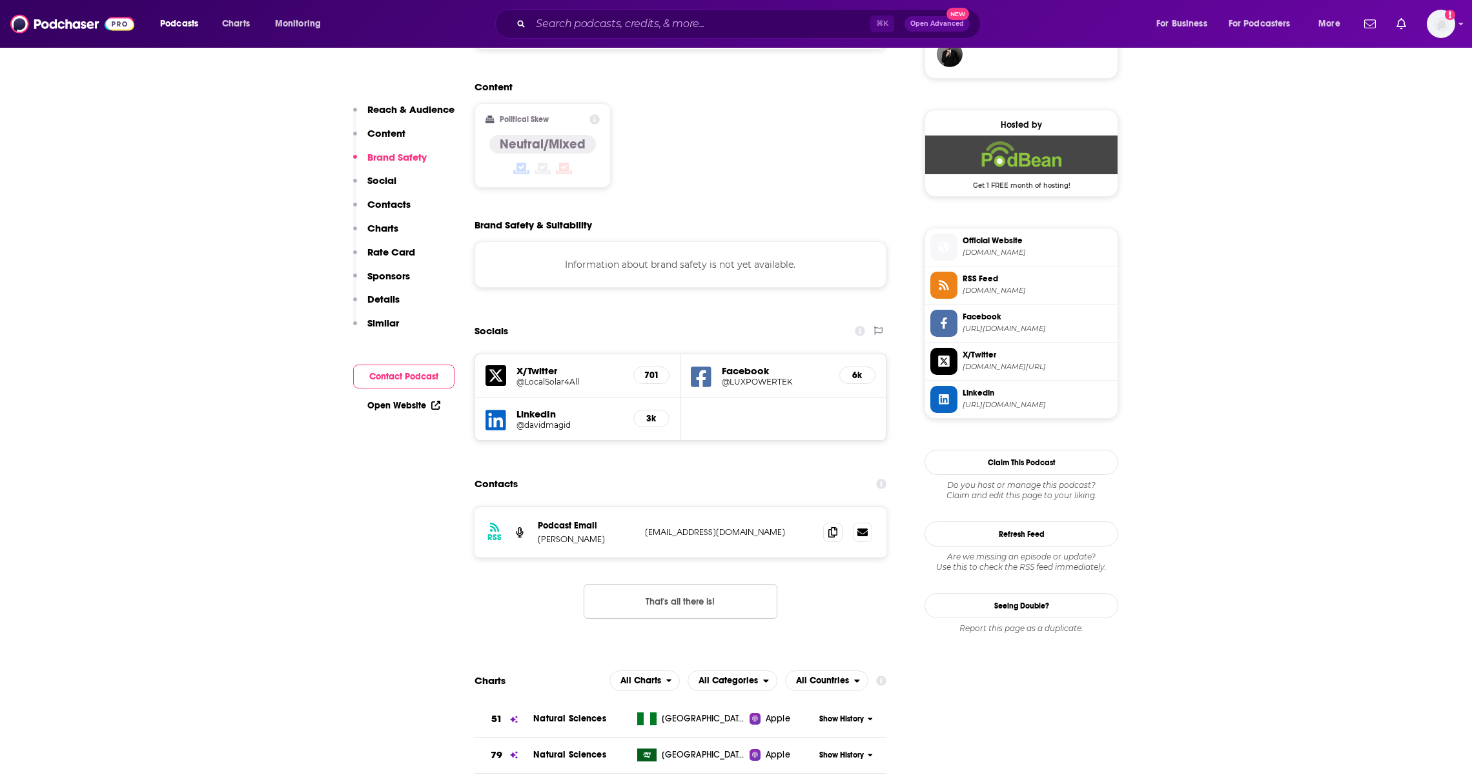
scroll to position [1290, 0]
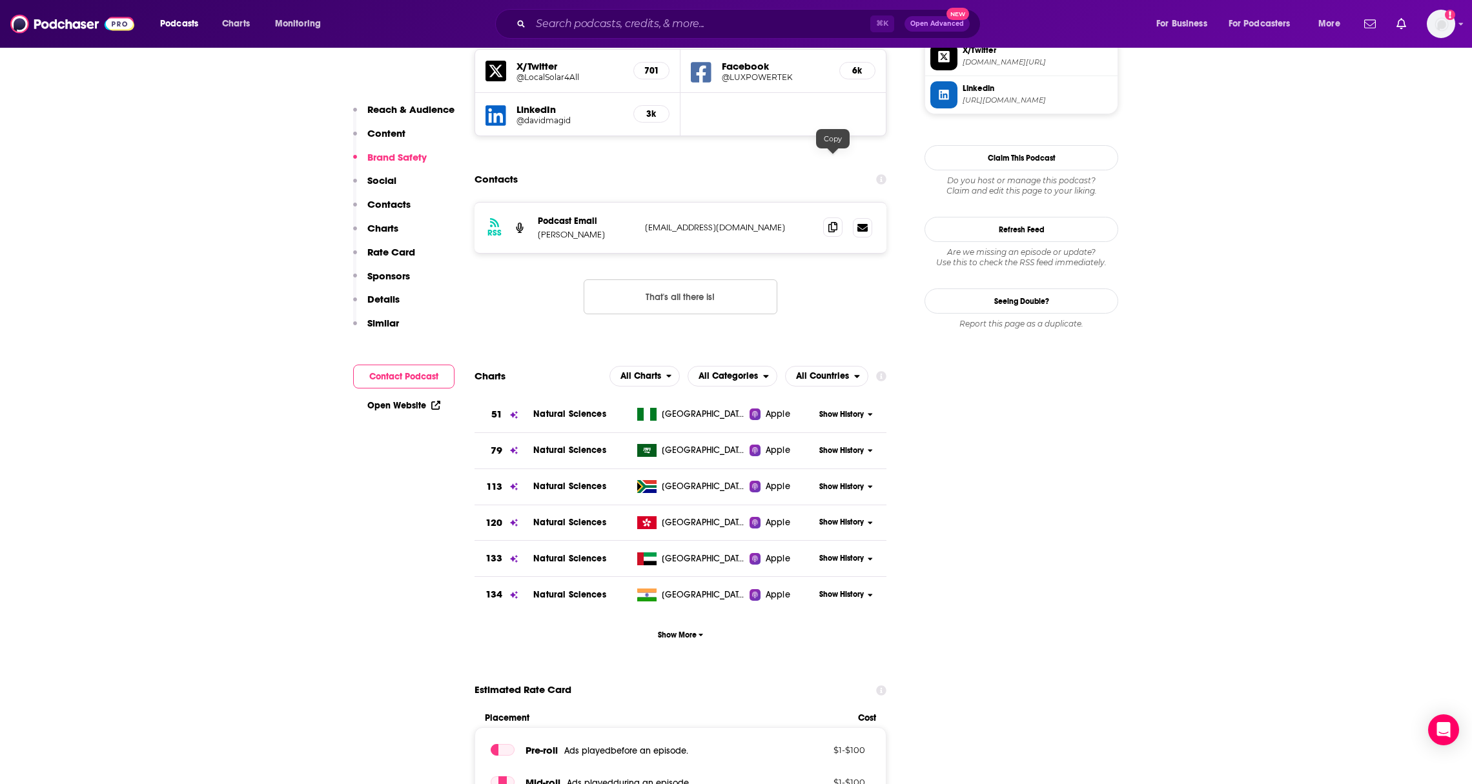
click at [828, 222] on icon at bounding box center [832, 227] width 9 height 10
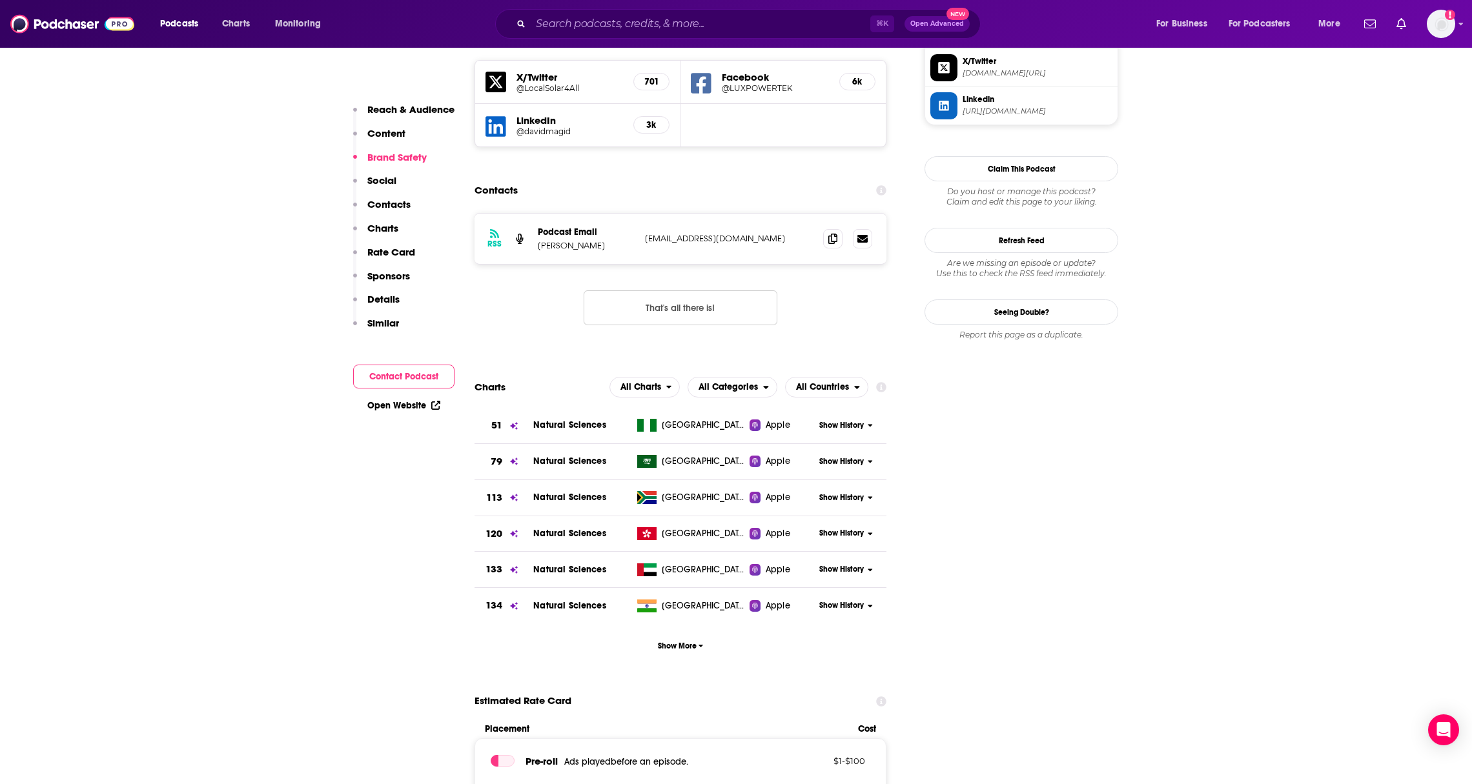
scroll to position [1266, 0]
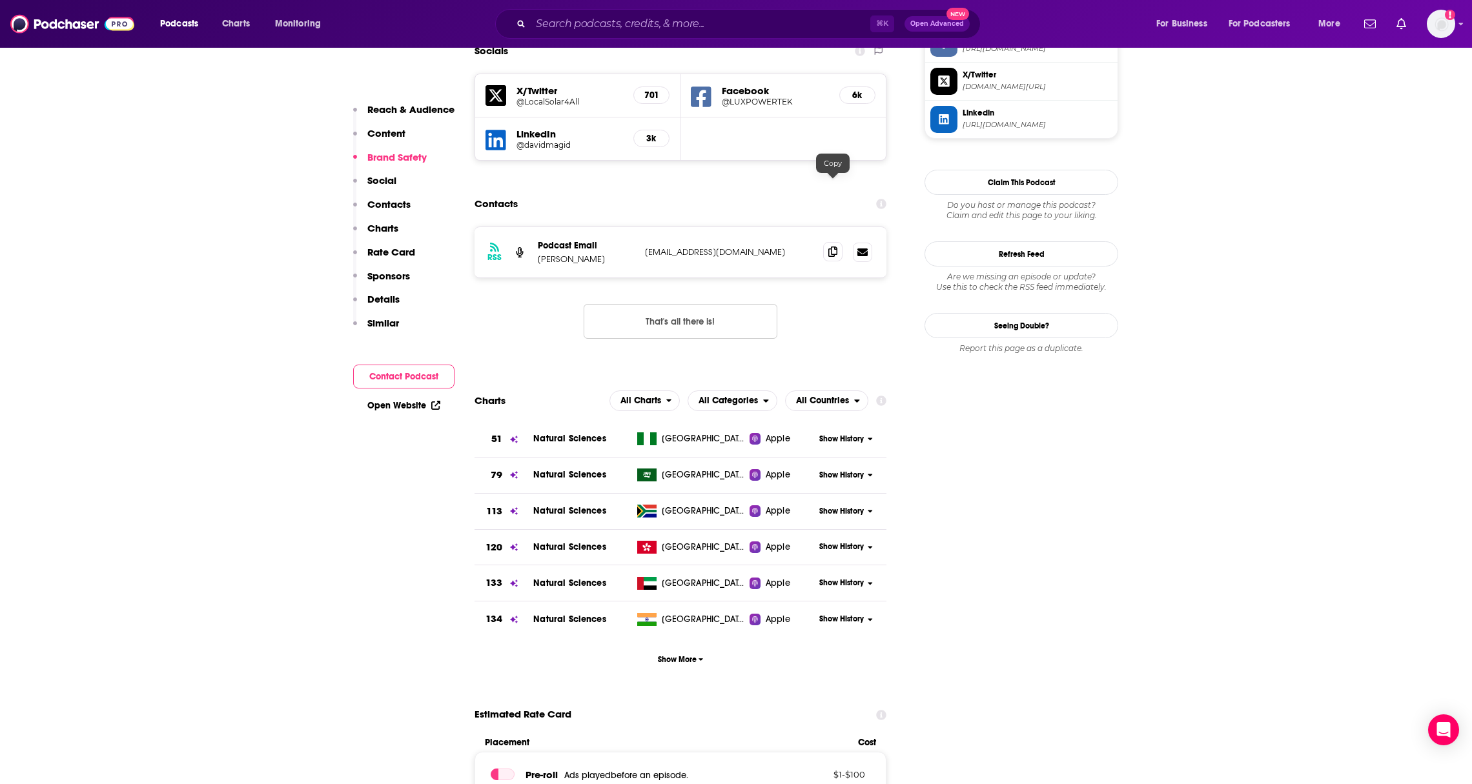
click at [825, 242] on span at bounding box center [832, 251] width 19 height 19
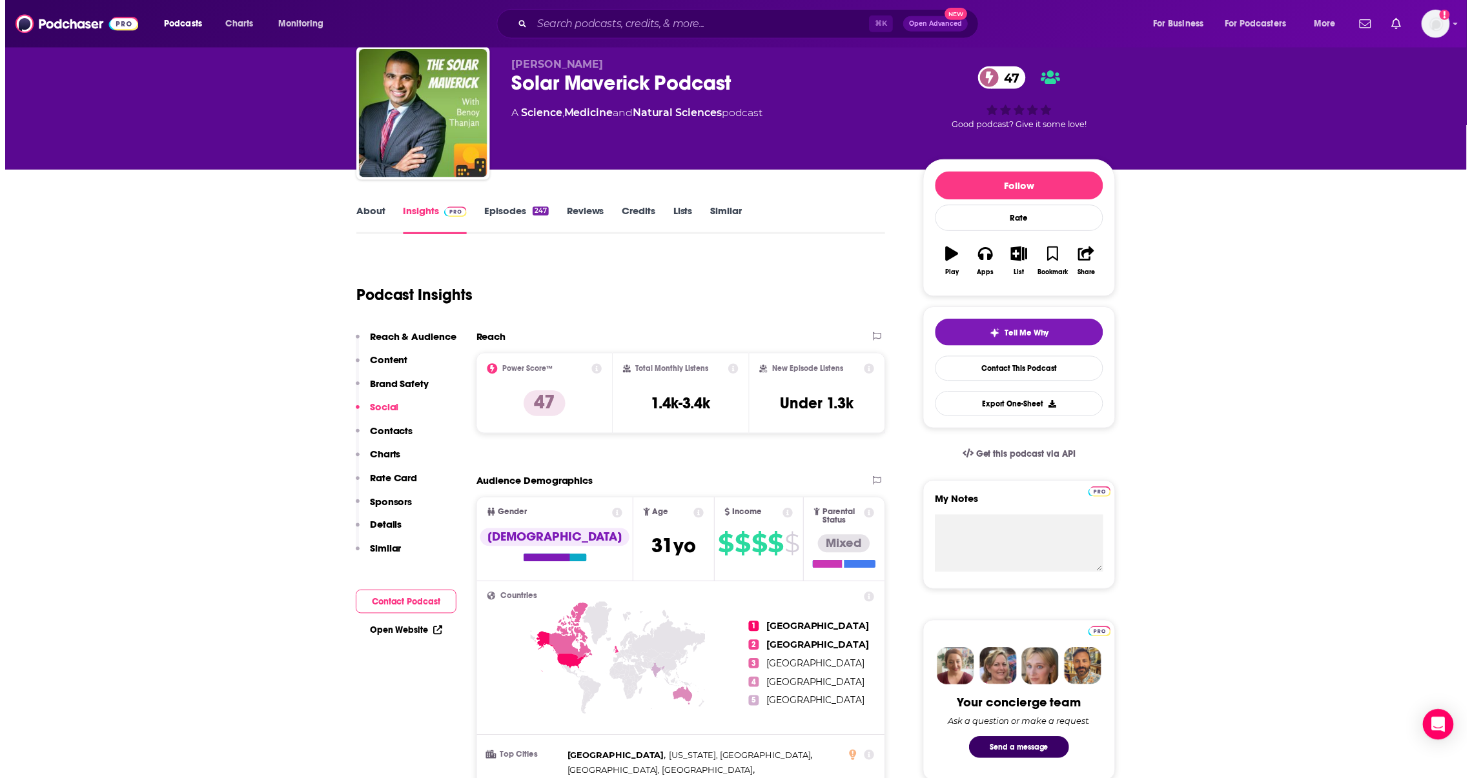
scroll to position [0, 0]
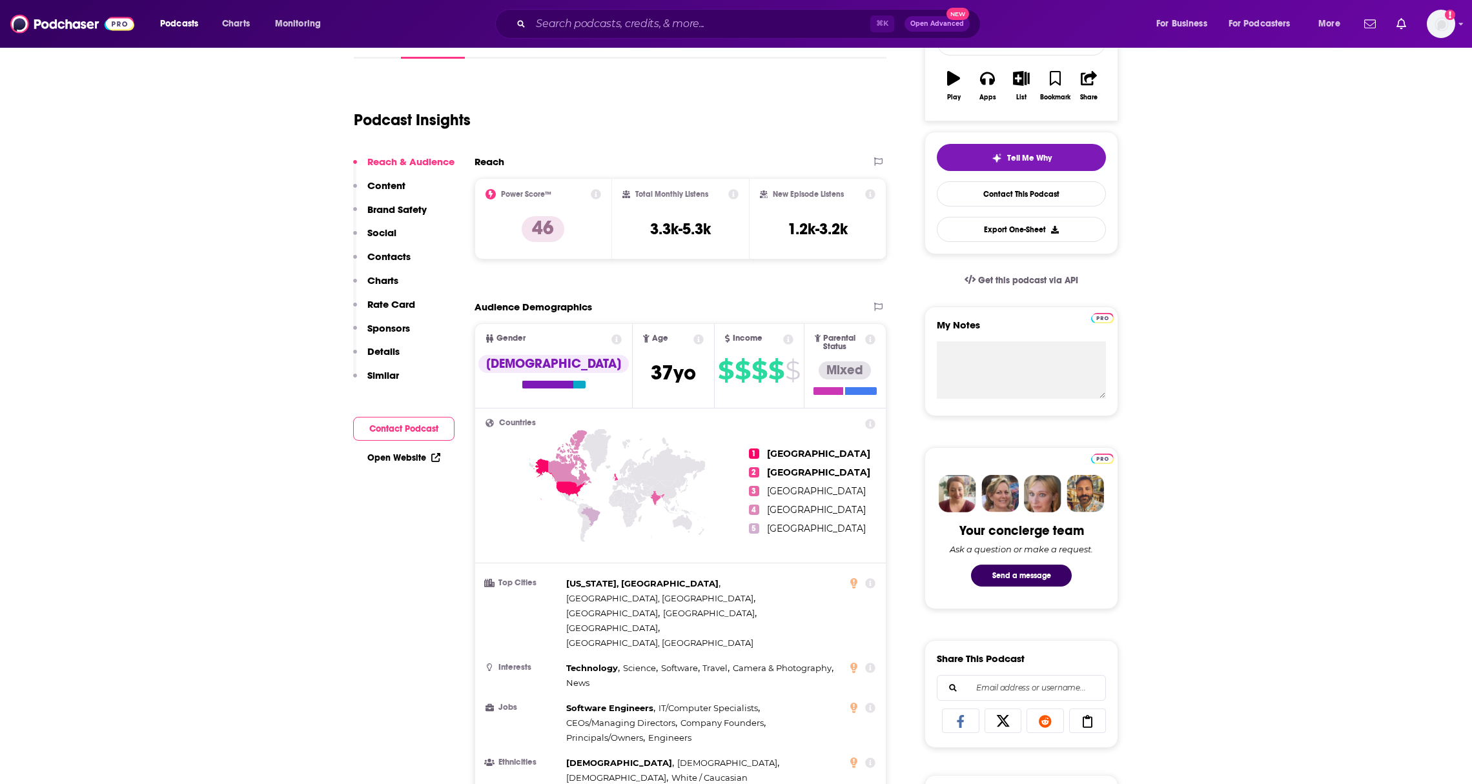
scroll to position [228, 0]
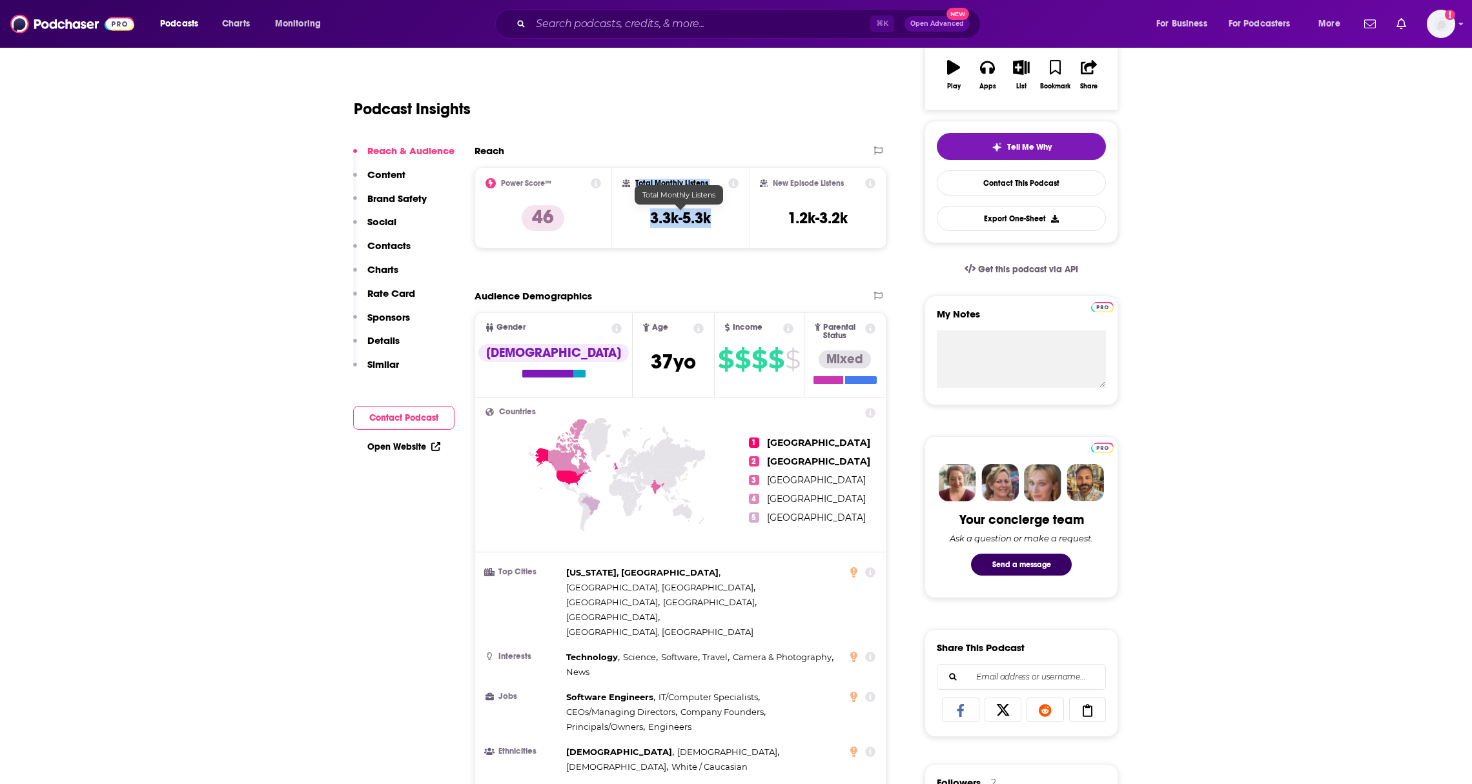
drag, startPoint x: 720, startPoint y: 221, endPoint x: 617, endPoint y: 218, distance: 103.3
click at [617, 218] on div "Total Monthly Listens 3.3k-5.3k" at bounding box center [680, 207] width 137 height 81
copy div "Total Monthly Listens 3.3k-5.3k"
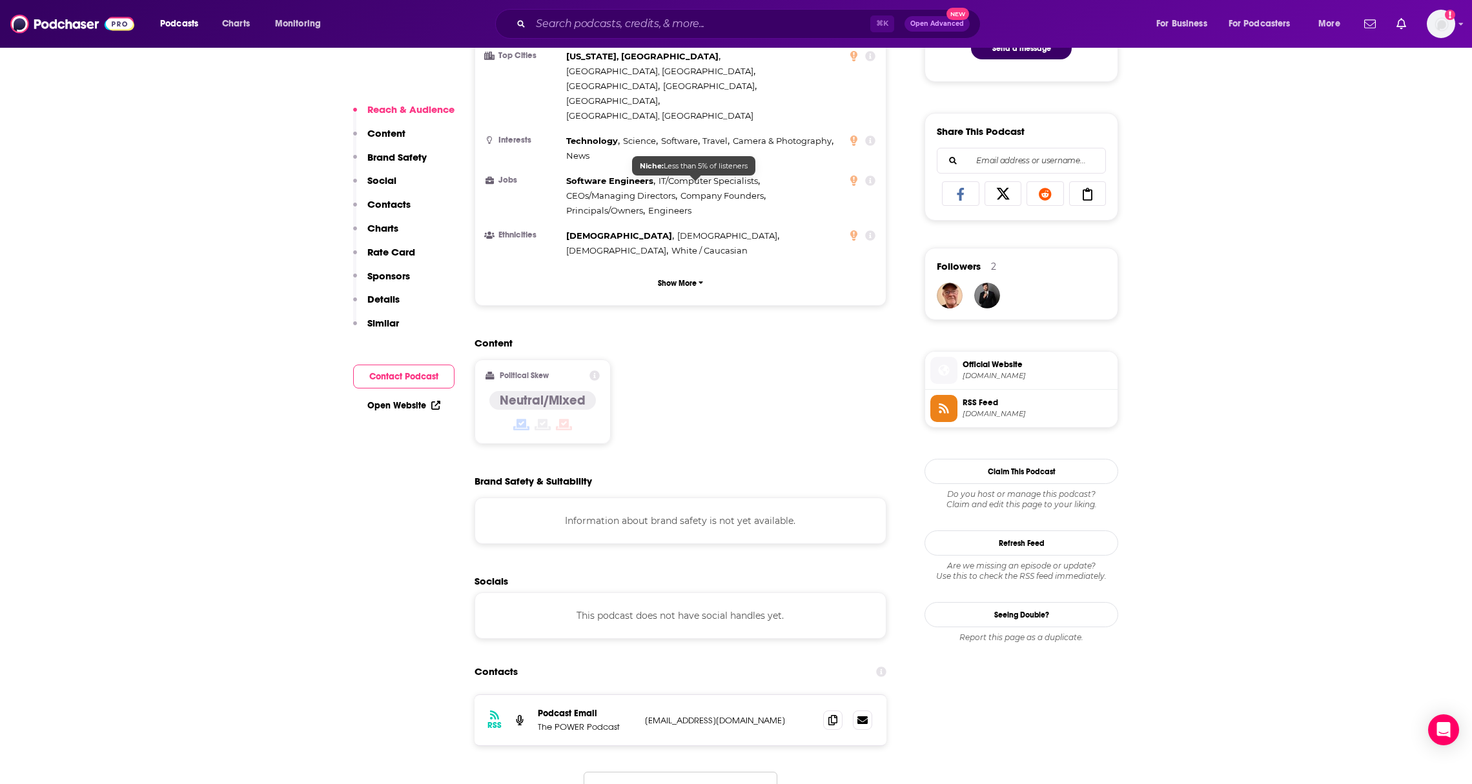
scroll to position [883, 0]
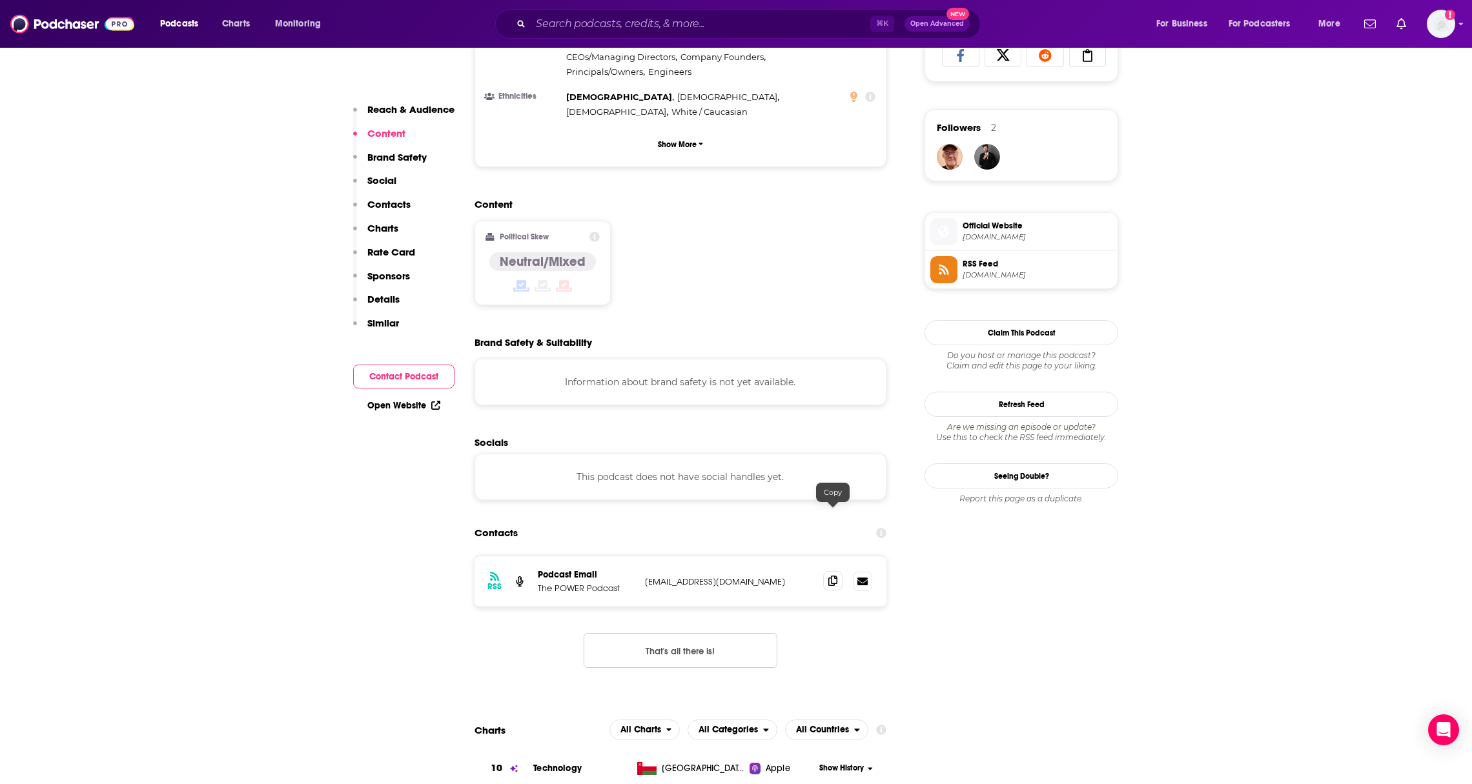
click at [828, 576] on icon at bounding box center [832, 581] width 9 height 10
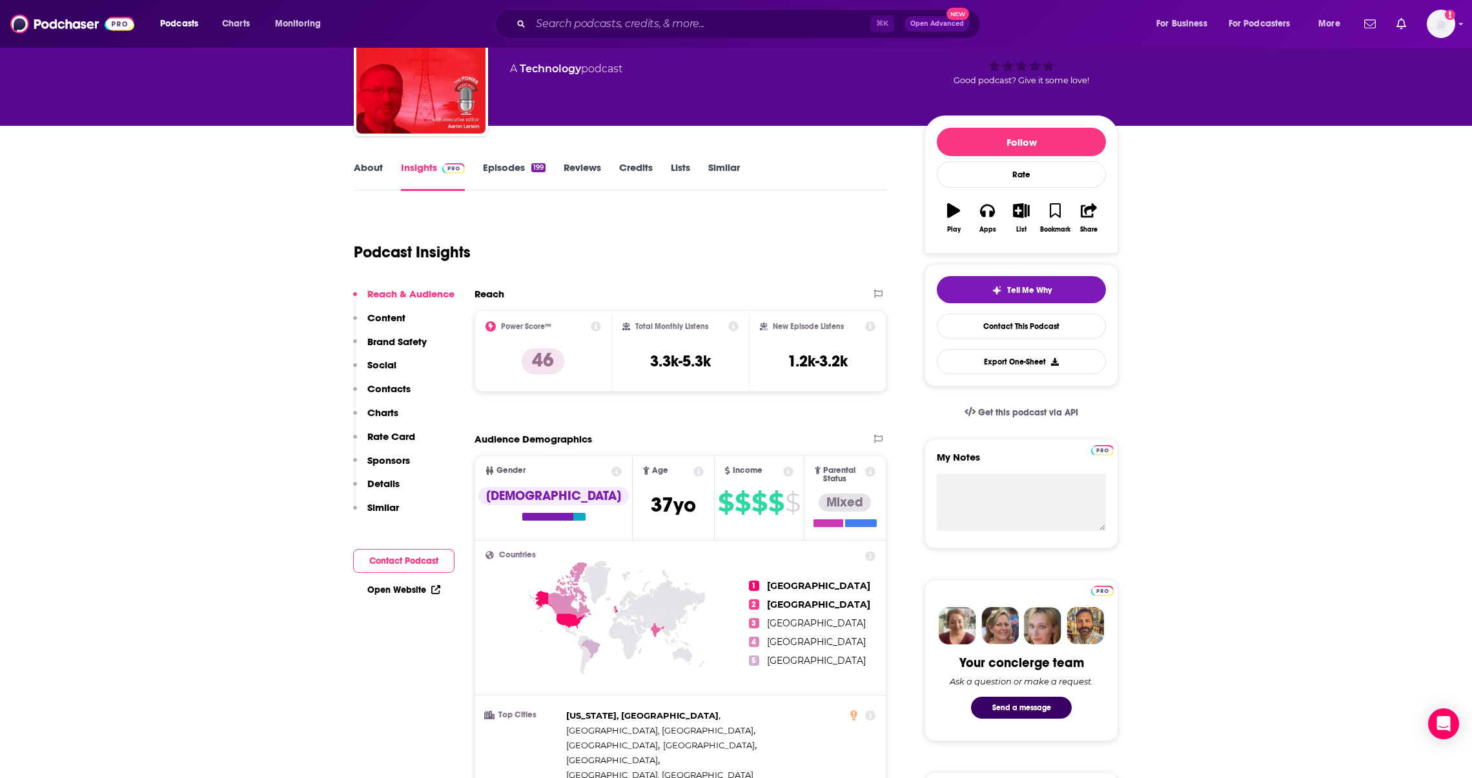
scroll to position [0, 0]
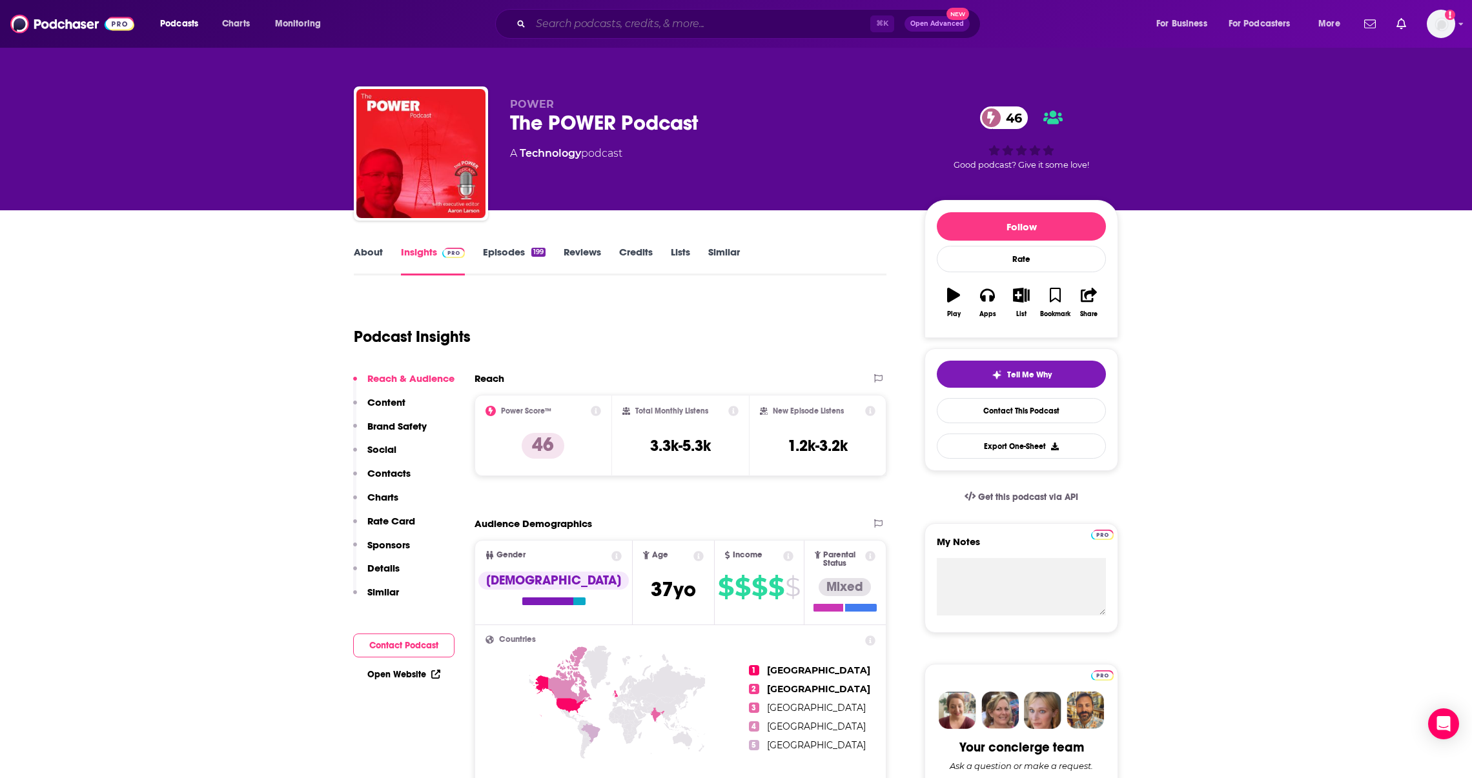
click at [709, 26] on input "Search podcasts, credits, & more..." at bounding box center [700, 24] width 339 height 21
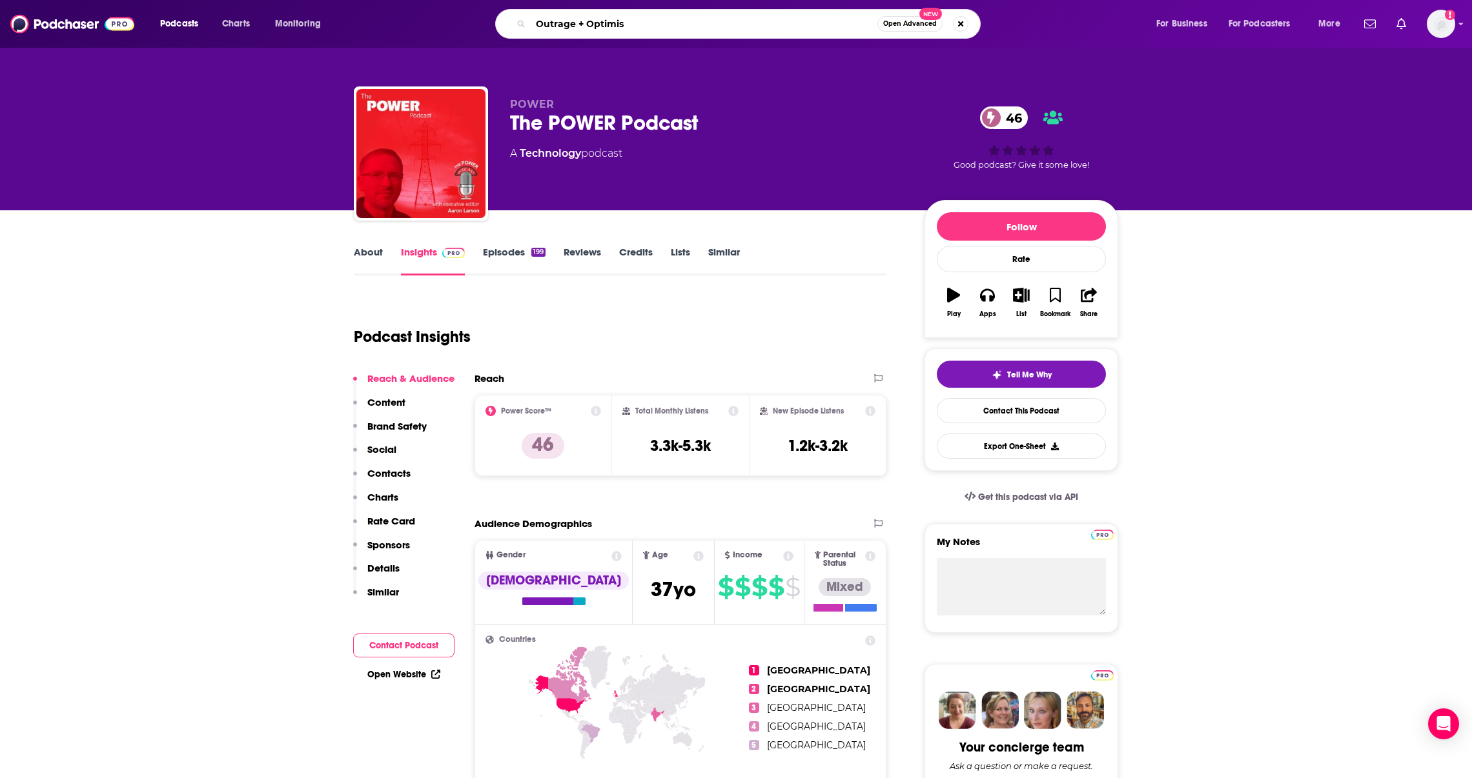
type input "Outrage + Optimism"
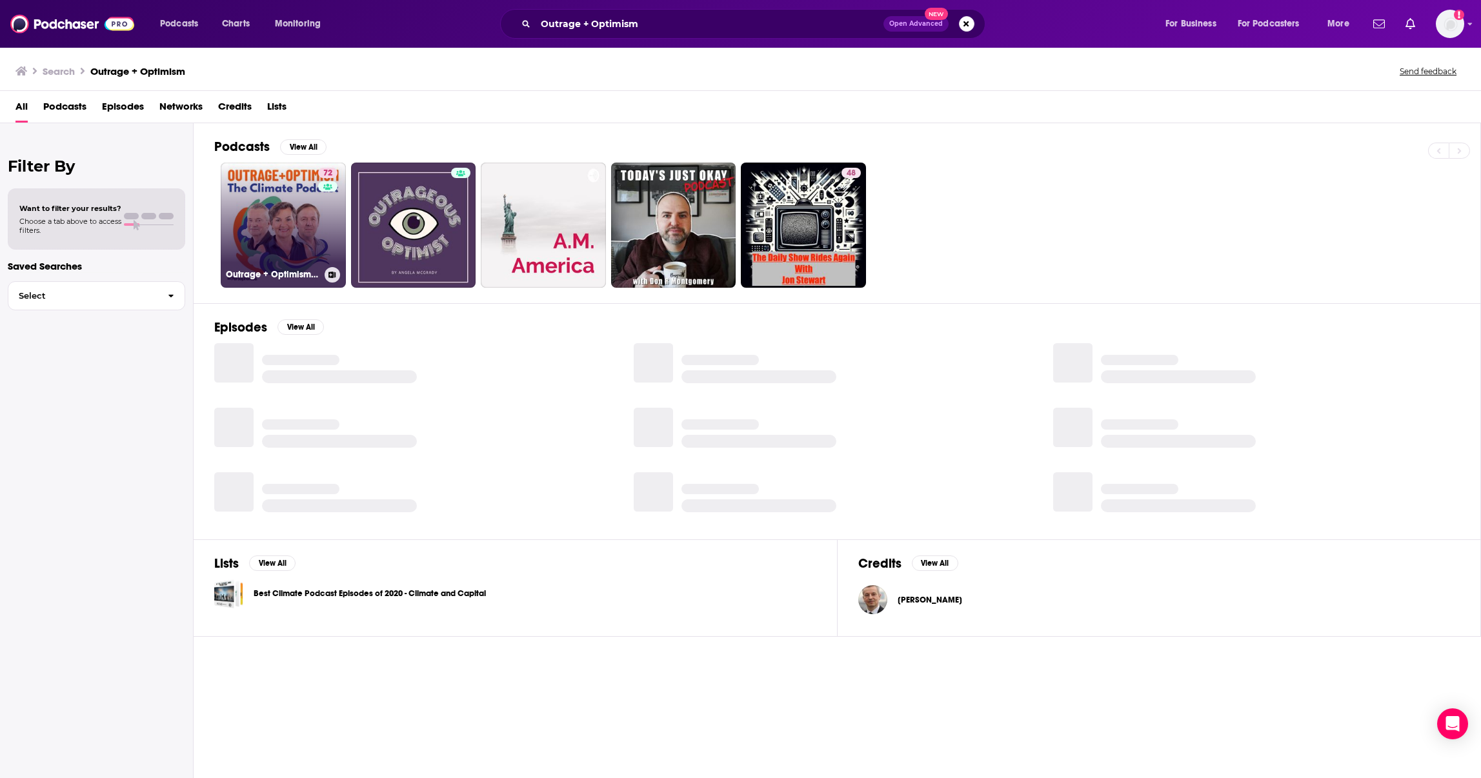
click at [287, 228] on link "72 Outrage + Optimism: The Climate Podcast" at bounding box center [283, 225] width 125 height 125
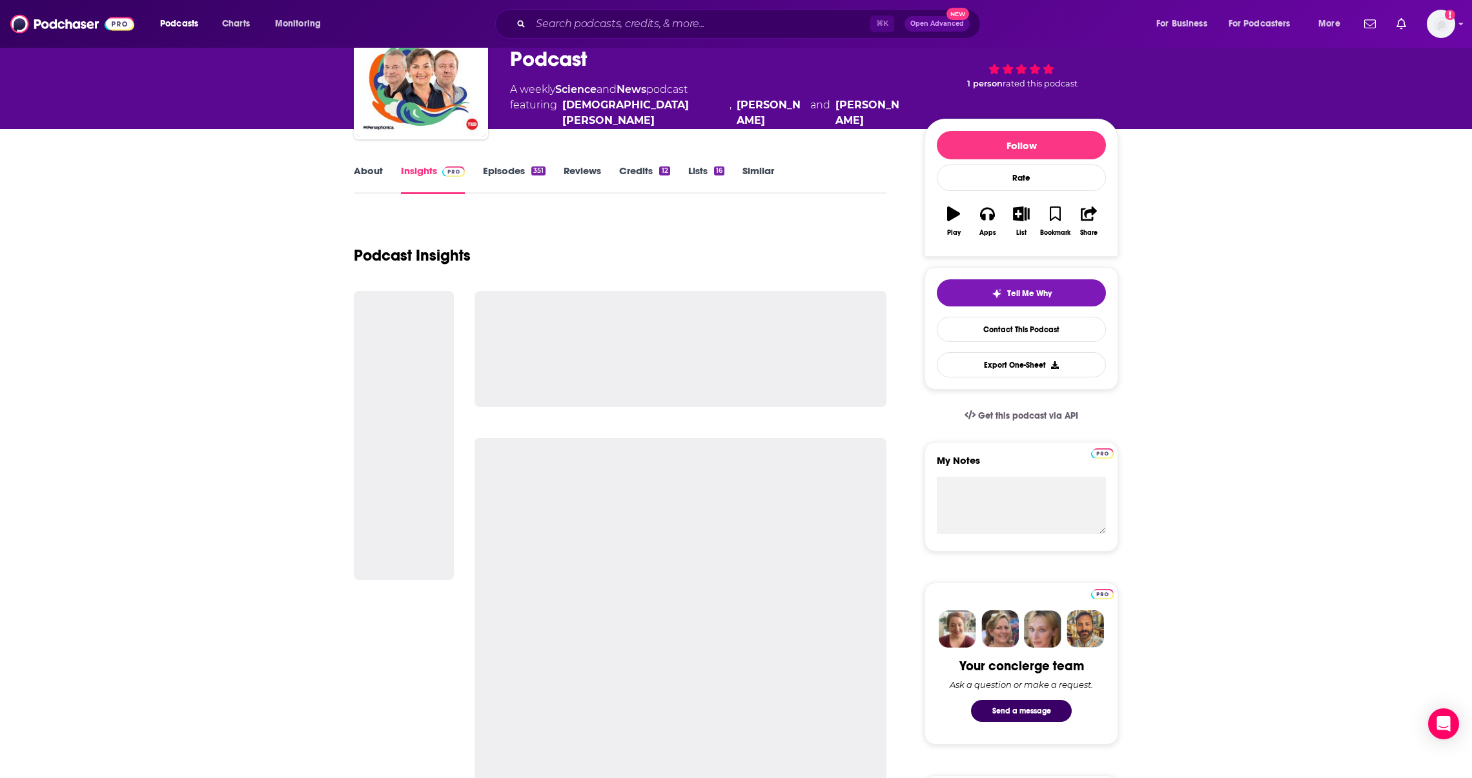
scroll to position [1, 0]
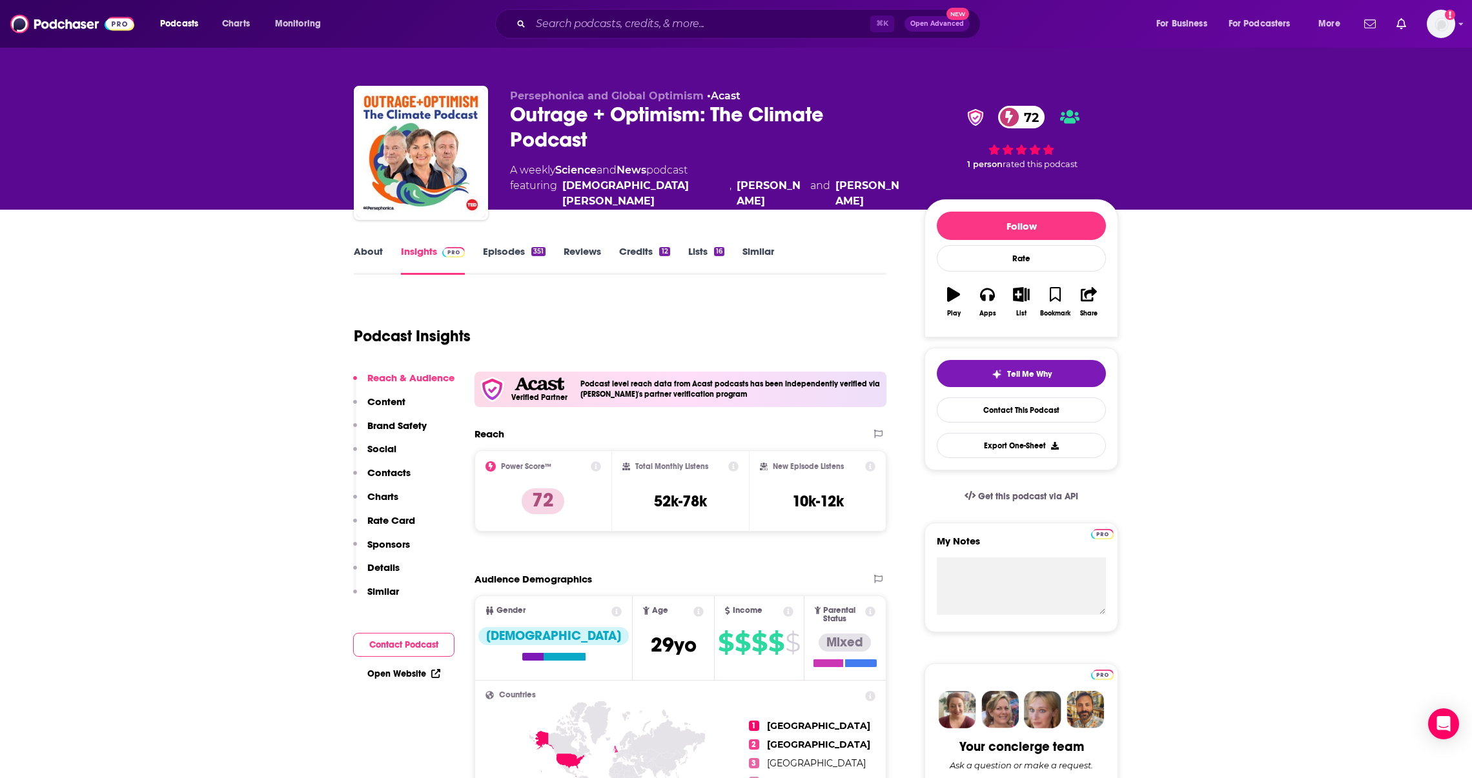
click at [645, 491] on div "Total Monthly Listens 52k-78k" at bounding box center [680, 490] width 117 height 59
copy div "52k-78k"
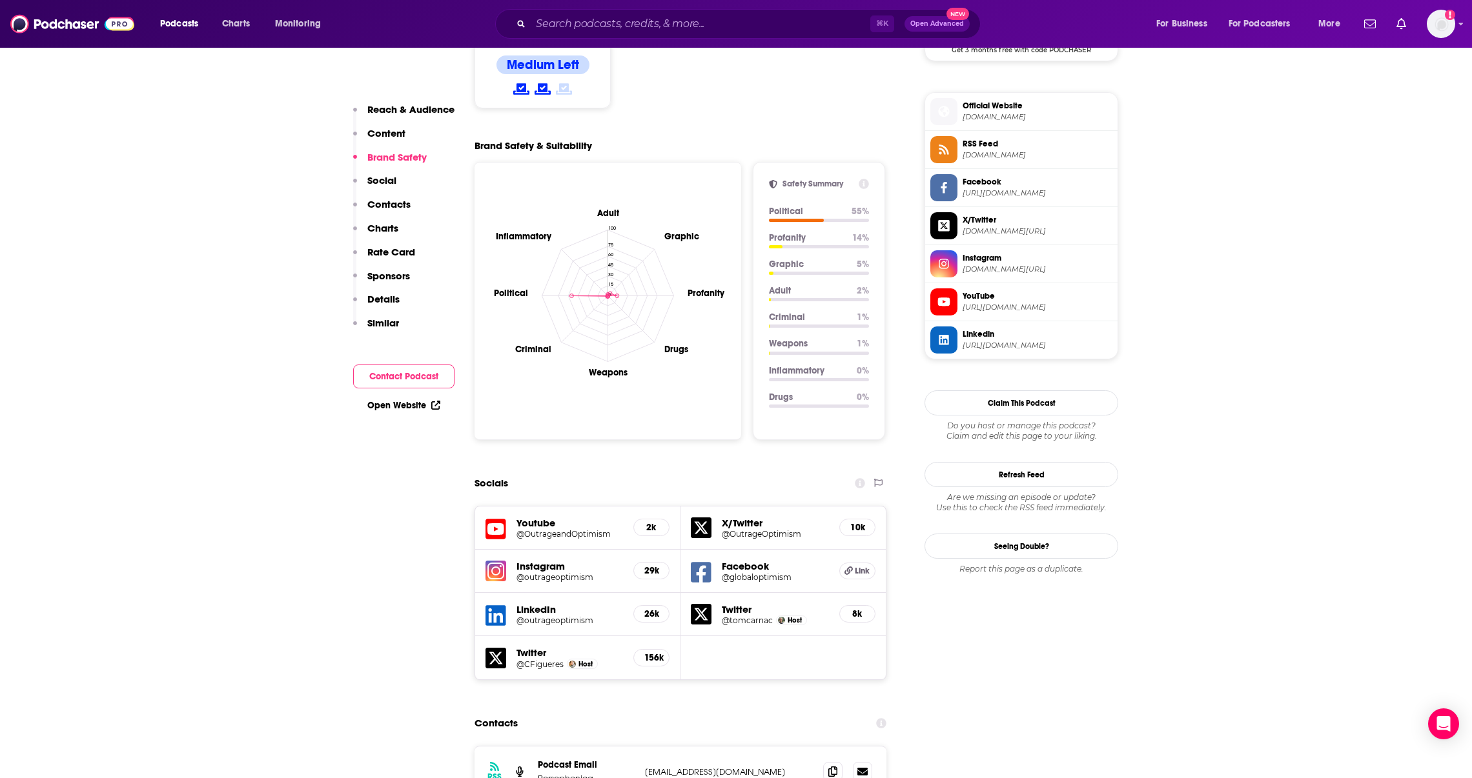
scroll to position [1368, 0]
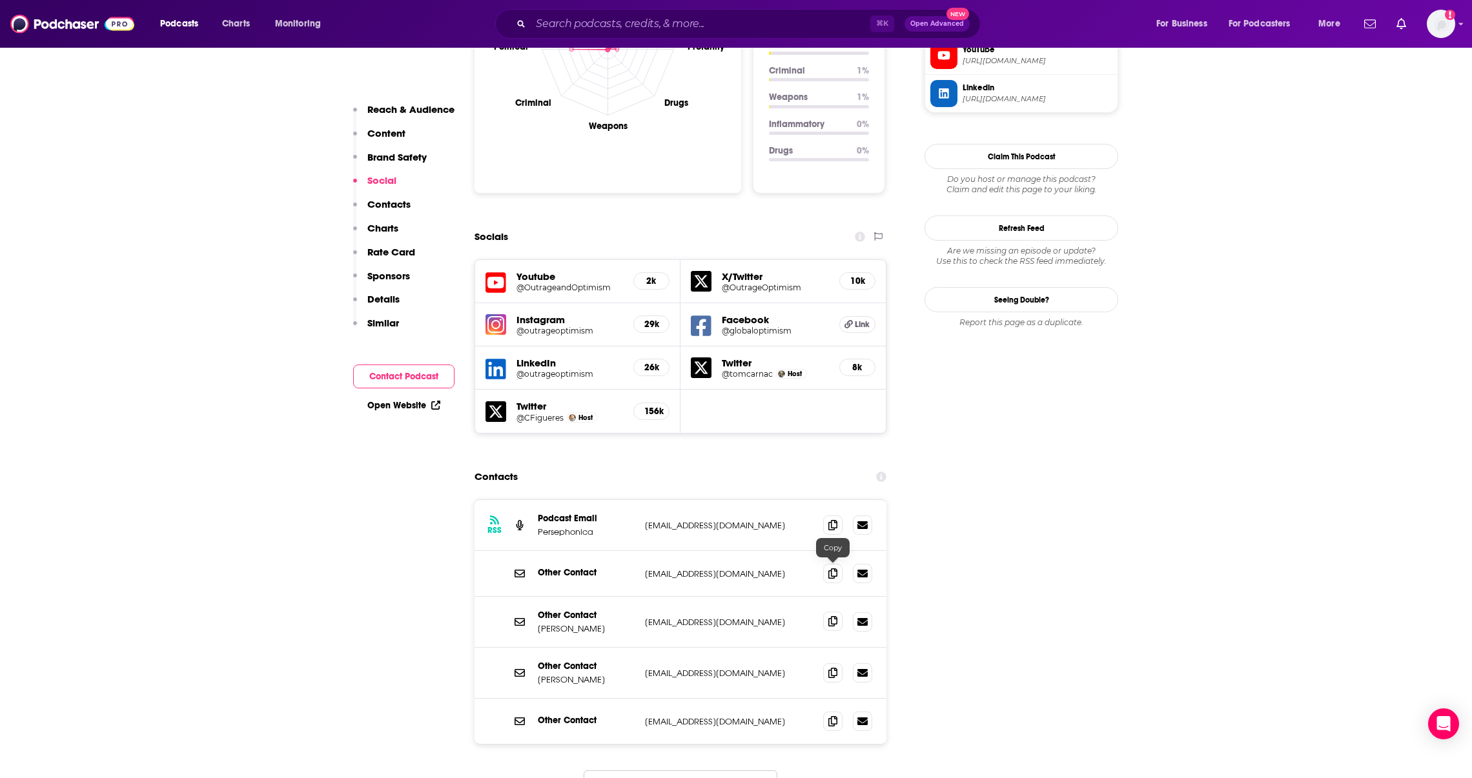
click at [835, 616] on icon at bounding box center [832, 621] width 9 height 10
click at [592, 623] on p "Marina Mansilla" at bounding box center [586, 628] width 97 height 11
copy p "Mansilla"
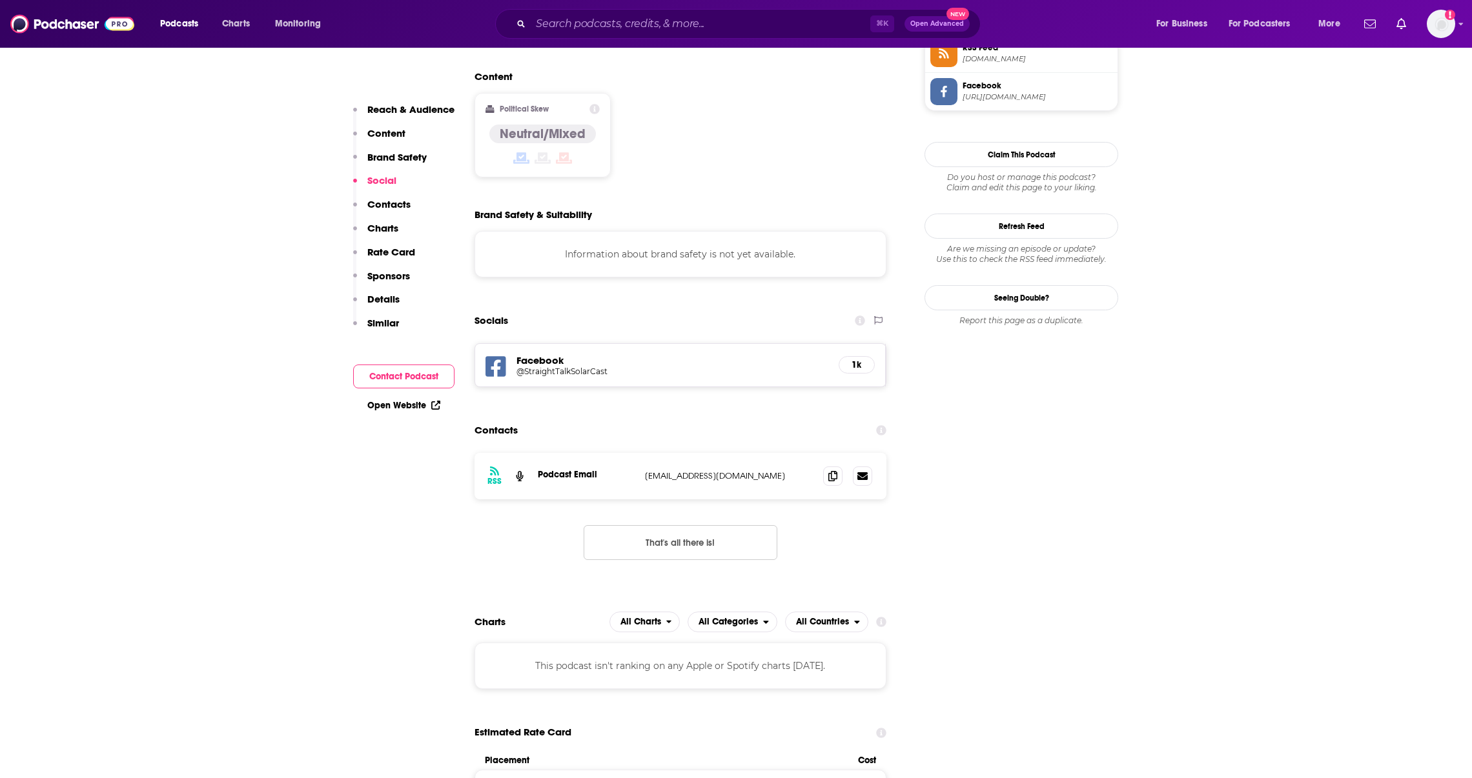
scroll to position [1092, 0]
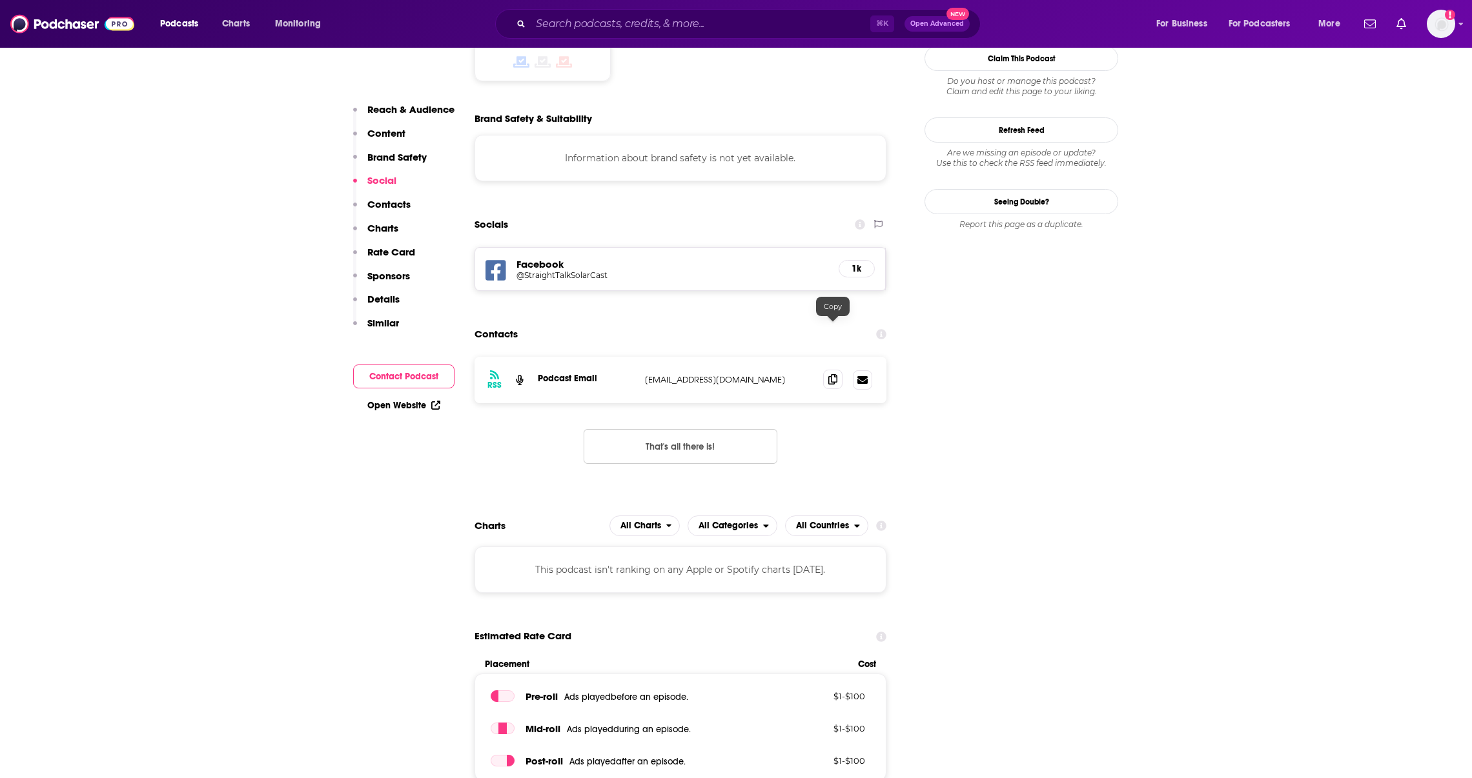
click at [828, 374] on icon at bounding box center [832, 379] width 9 height 10
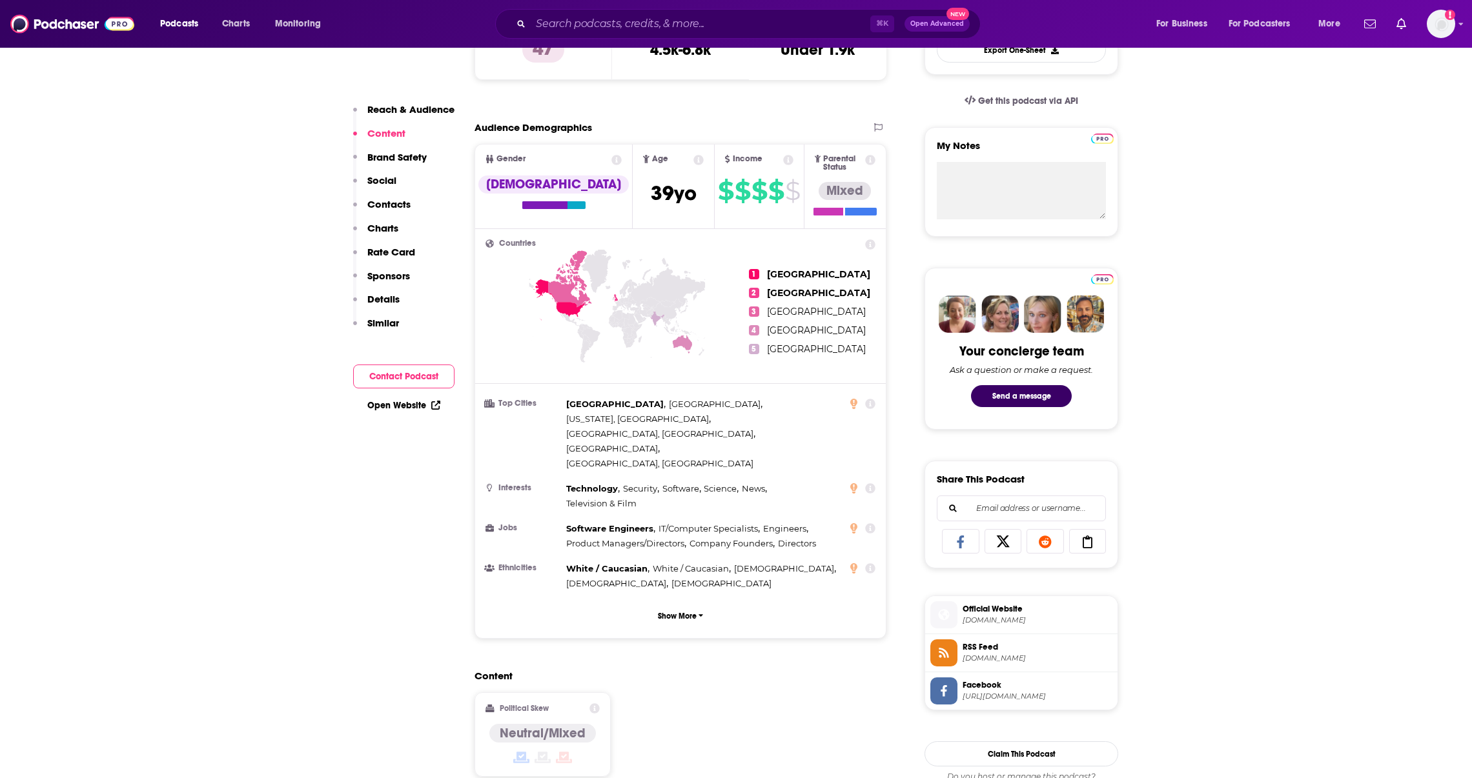
scroll to position [0, 0]
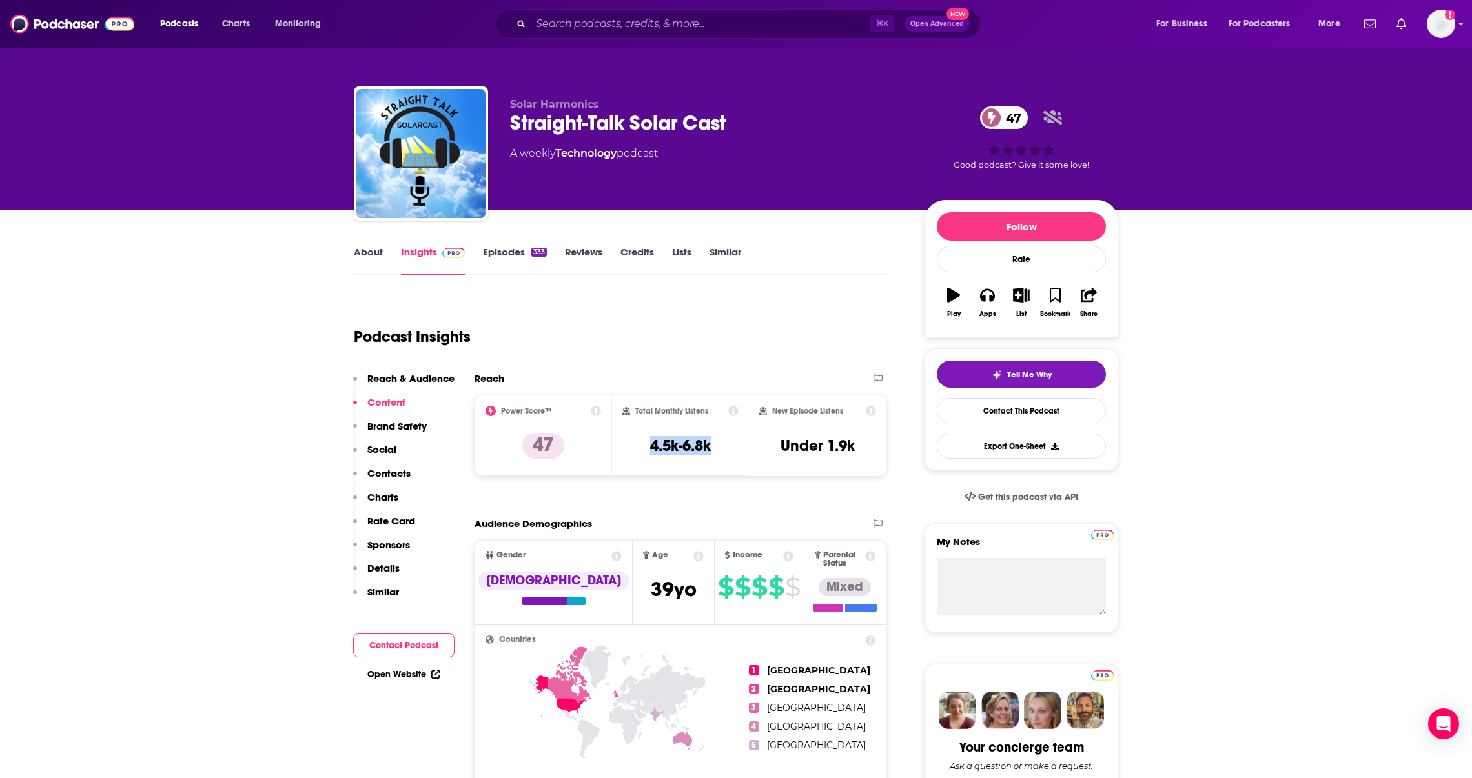
drag, startPoint x: 716, startPoint y: 451, endPoint x: 634, endPoint y: 444, distance: 82.3
click at [634, 444] on div "Total Monthly Listens 4.5k-6.8k" at bounding box center [680, 435] width 117 height 59
copy h3 "4.5k-6.8k"
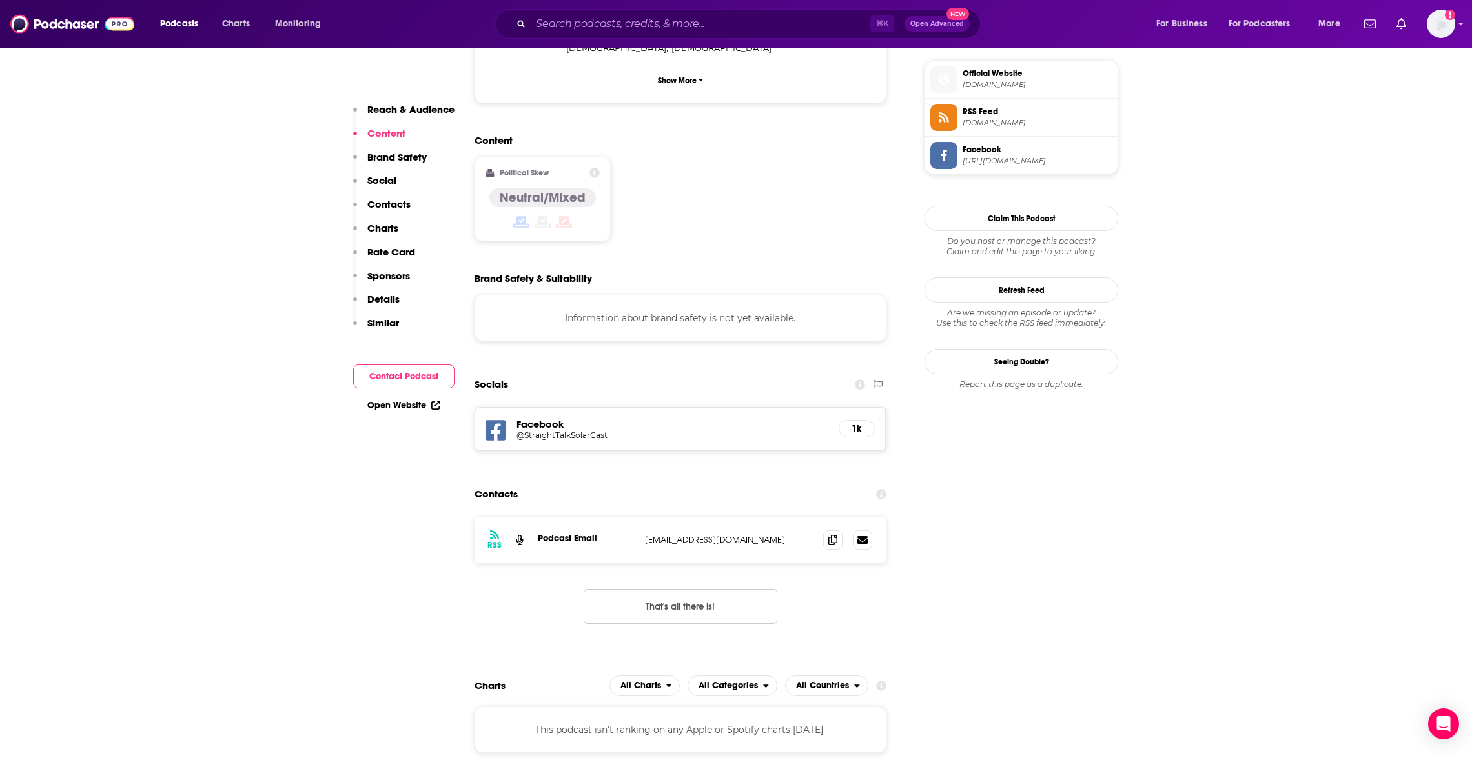
scroll to position [984, 0]
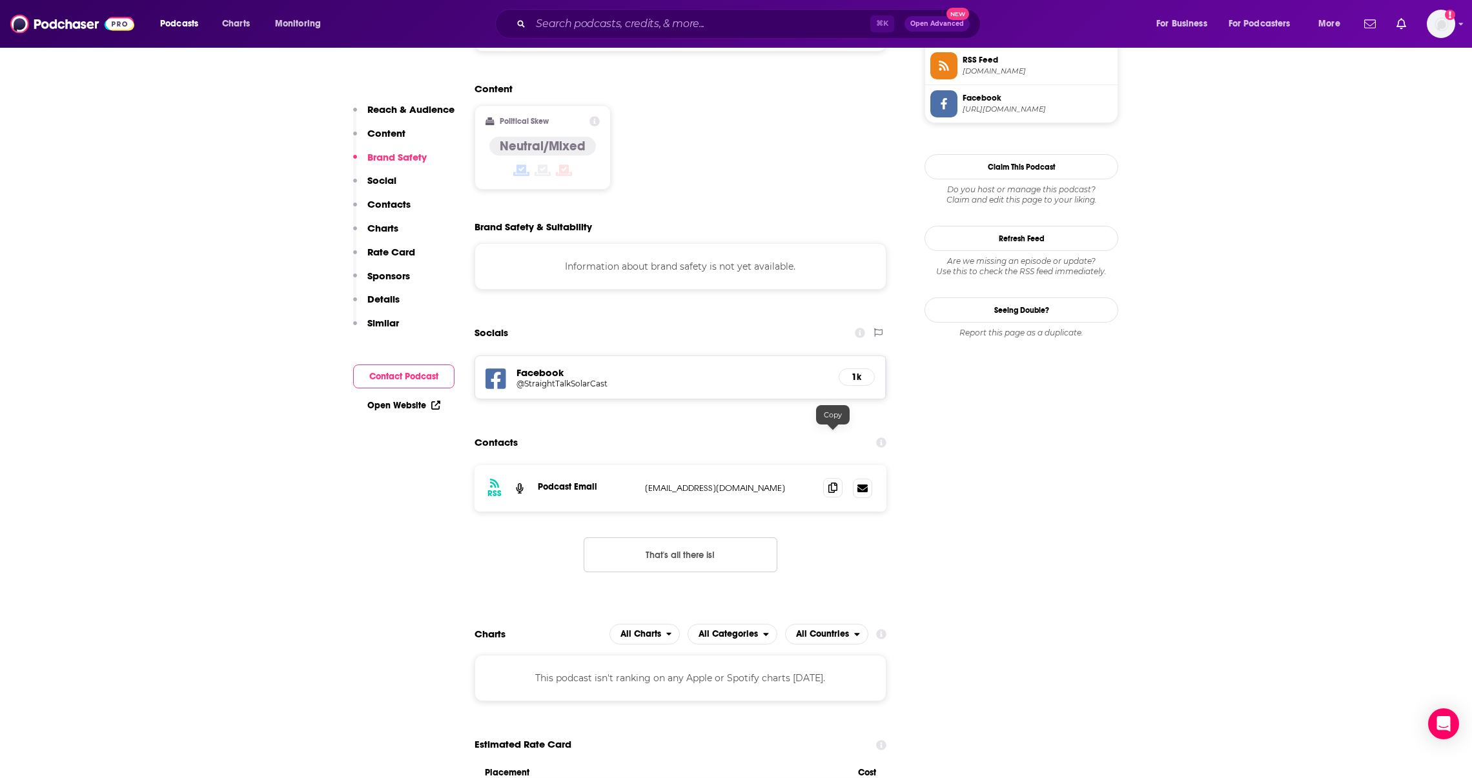
click at [840, 478] on span at bounding box center [832, 487] width 19 height 19
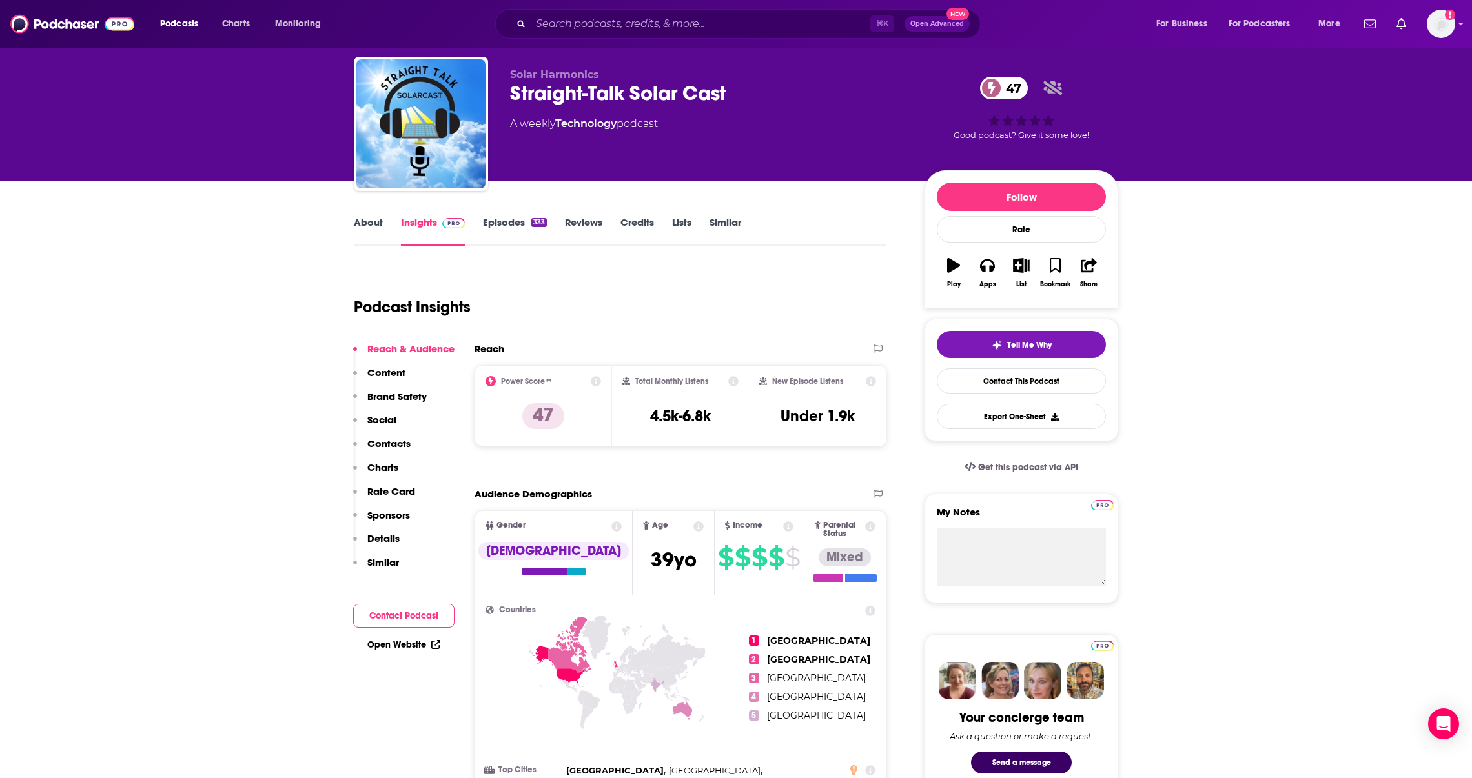
scroll to position [0, 0]
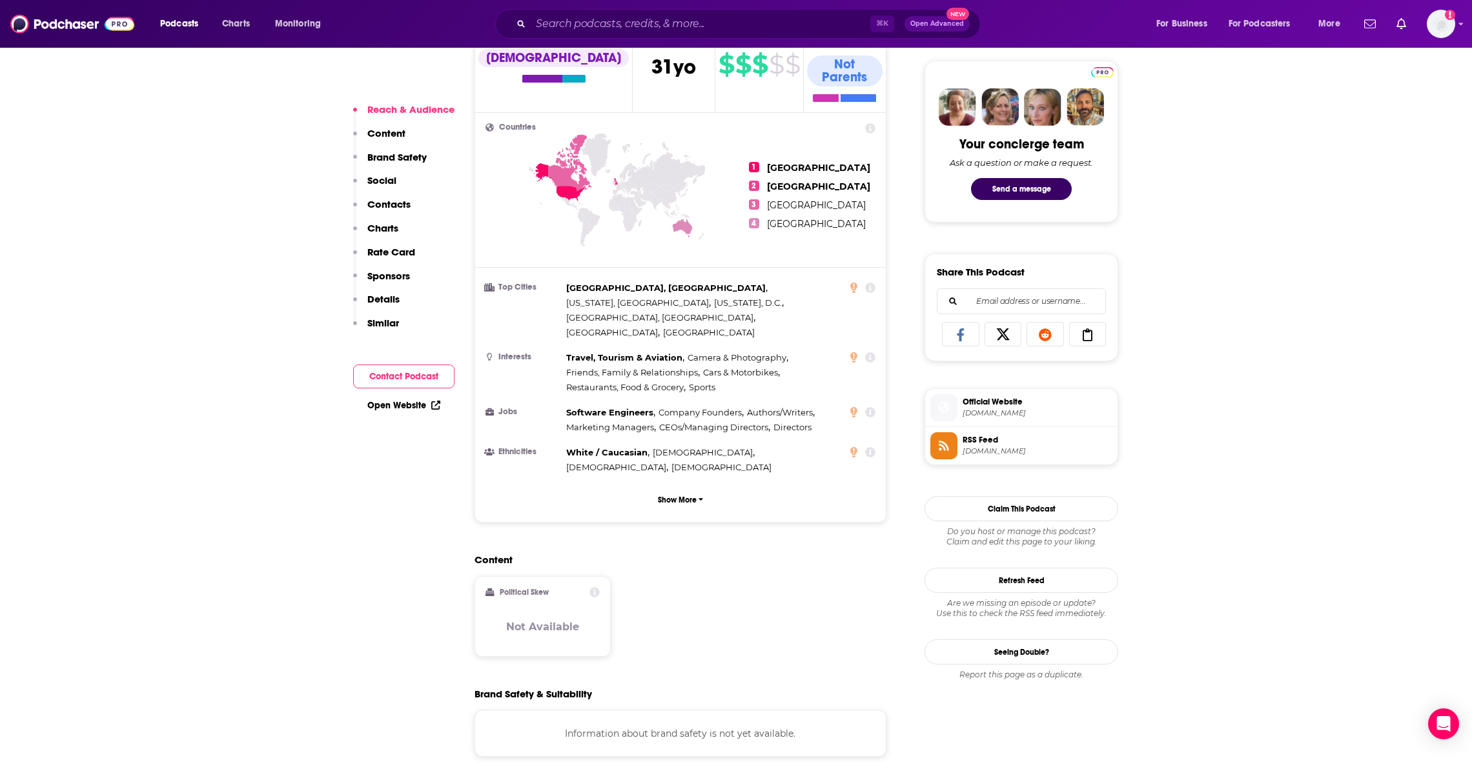
scroll to position [1225, 0]
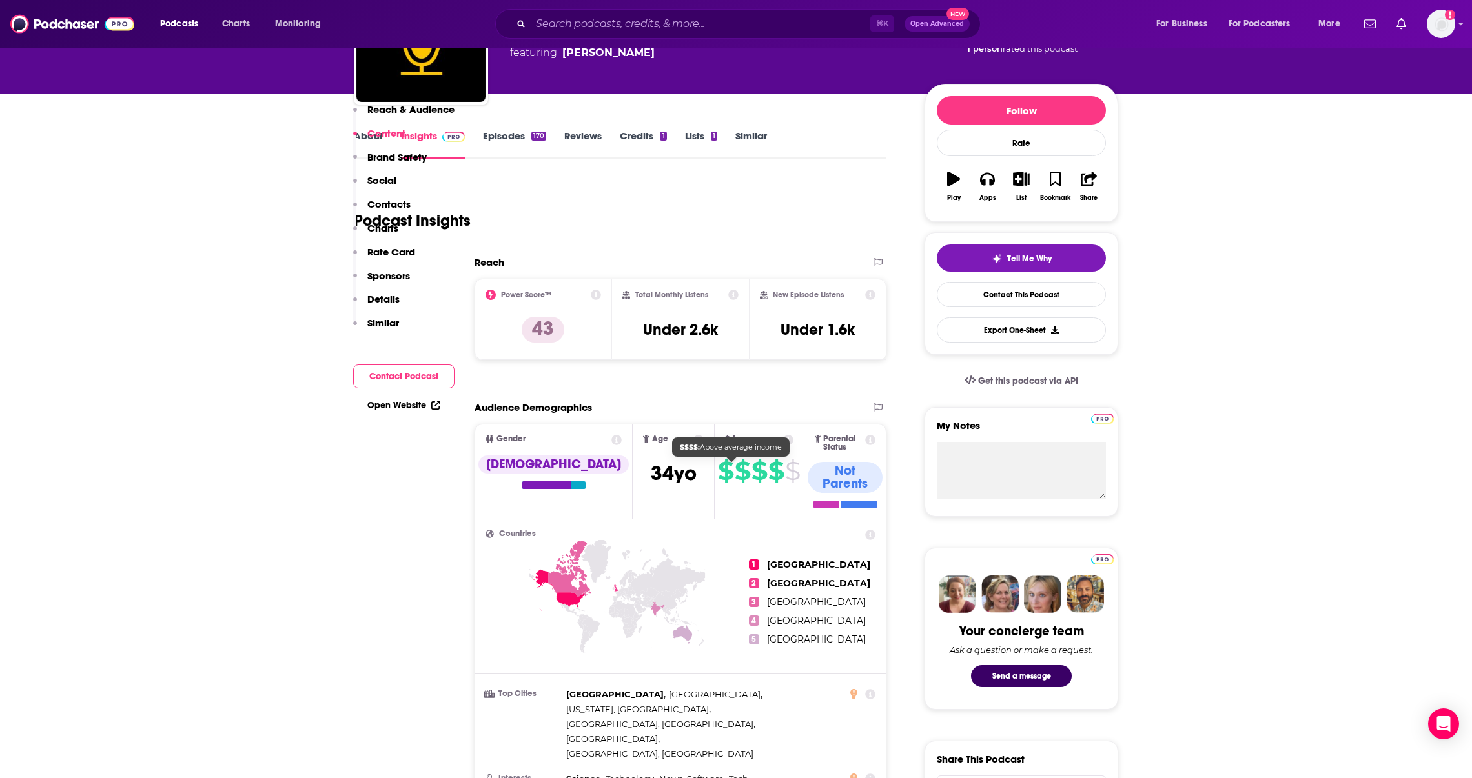
scroll to position [20, 0]
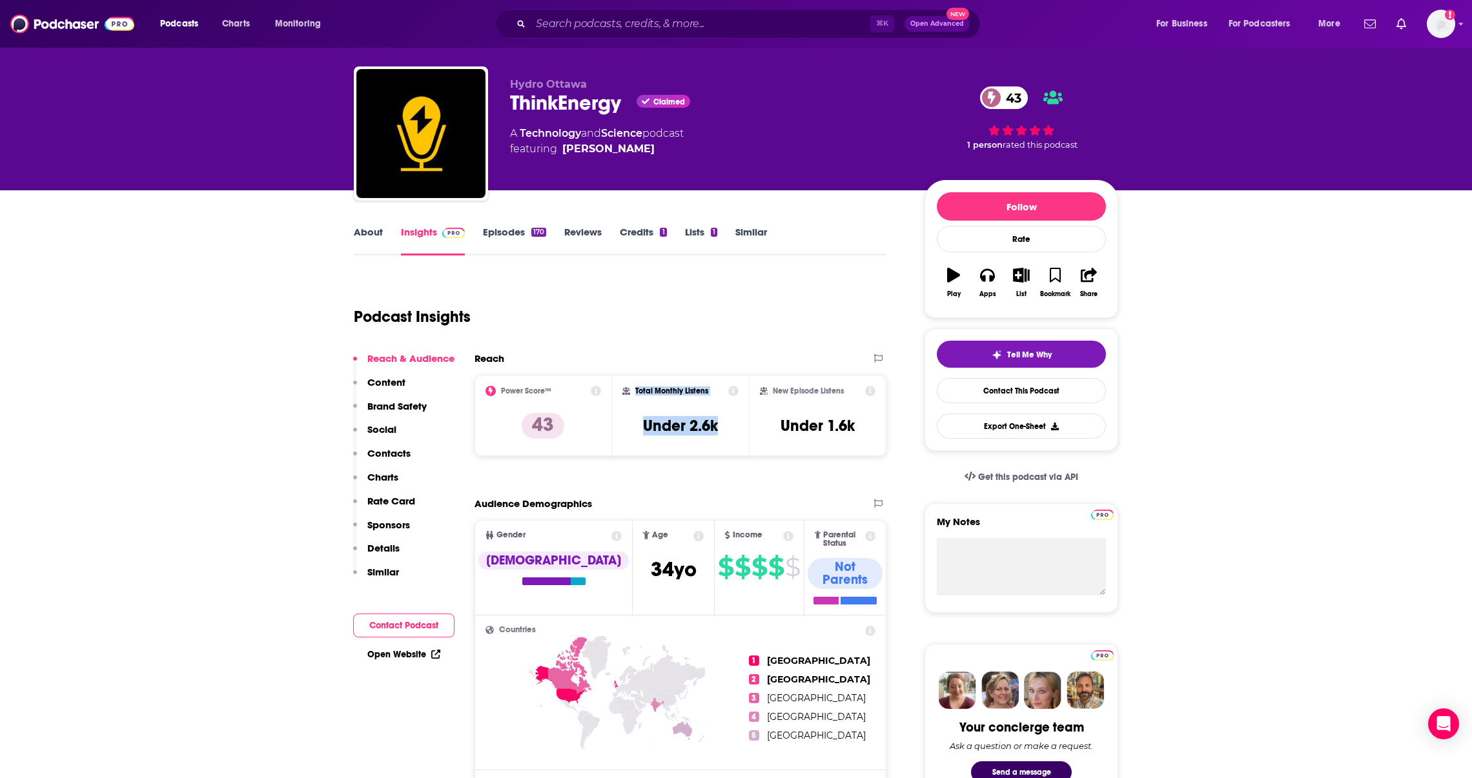
drag, startPoint x: 724, startPoint y: 431, endPoint x: 596, endPoint y: 435, distance: 128.5
click at [596, 435] on div "Power Score™ 43 Total Monthly Listens Under 2.6k New Episode Listens Under 1.6k" at bounding box center [680, 415] width 412 height 81
copy div "Total Monthly Listens Under 2.6k"
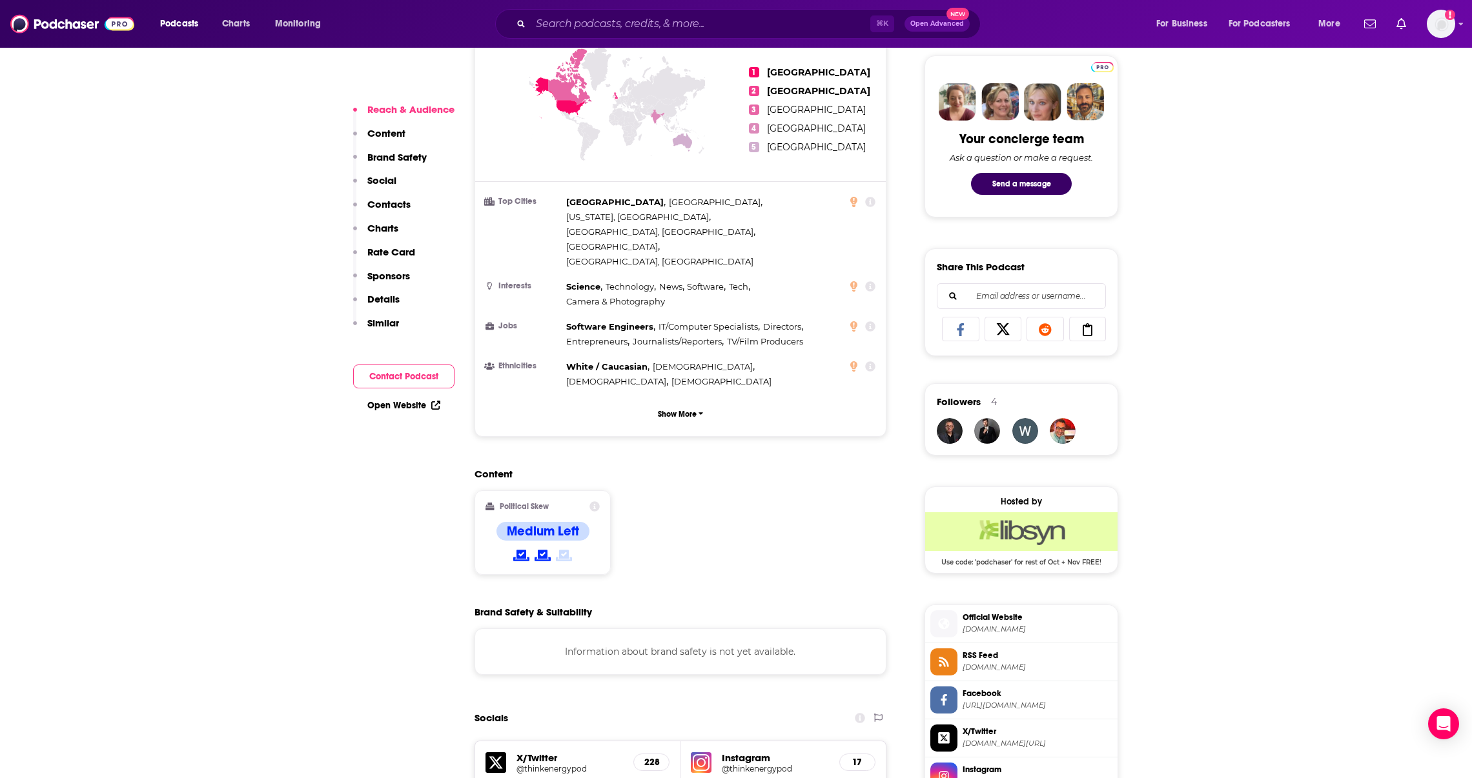
scroll to position [1088, 0]
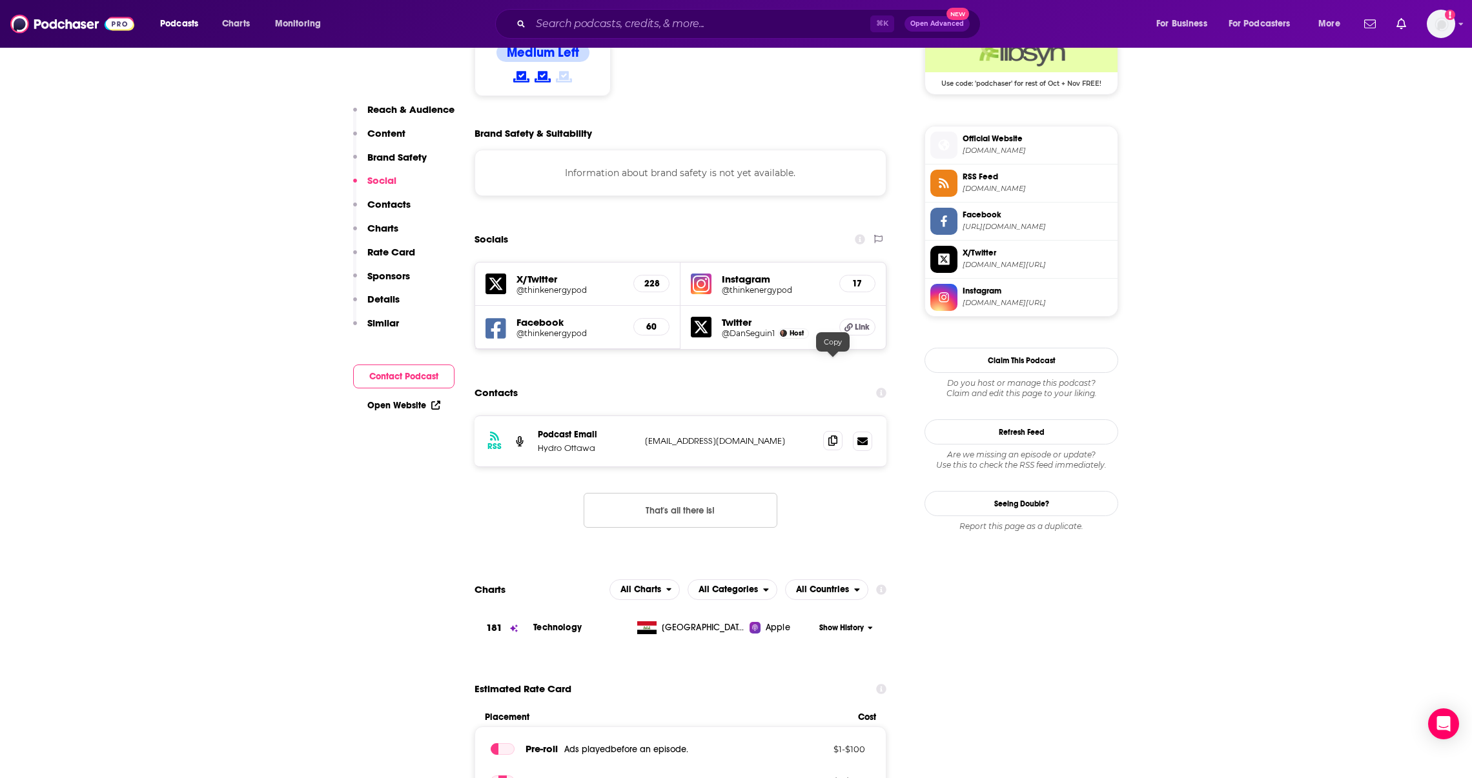
click at [831, 431] on span at bounding box center [832, 440] width 19 height 19
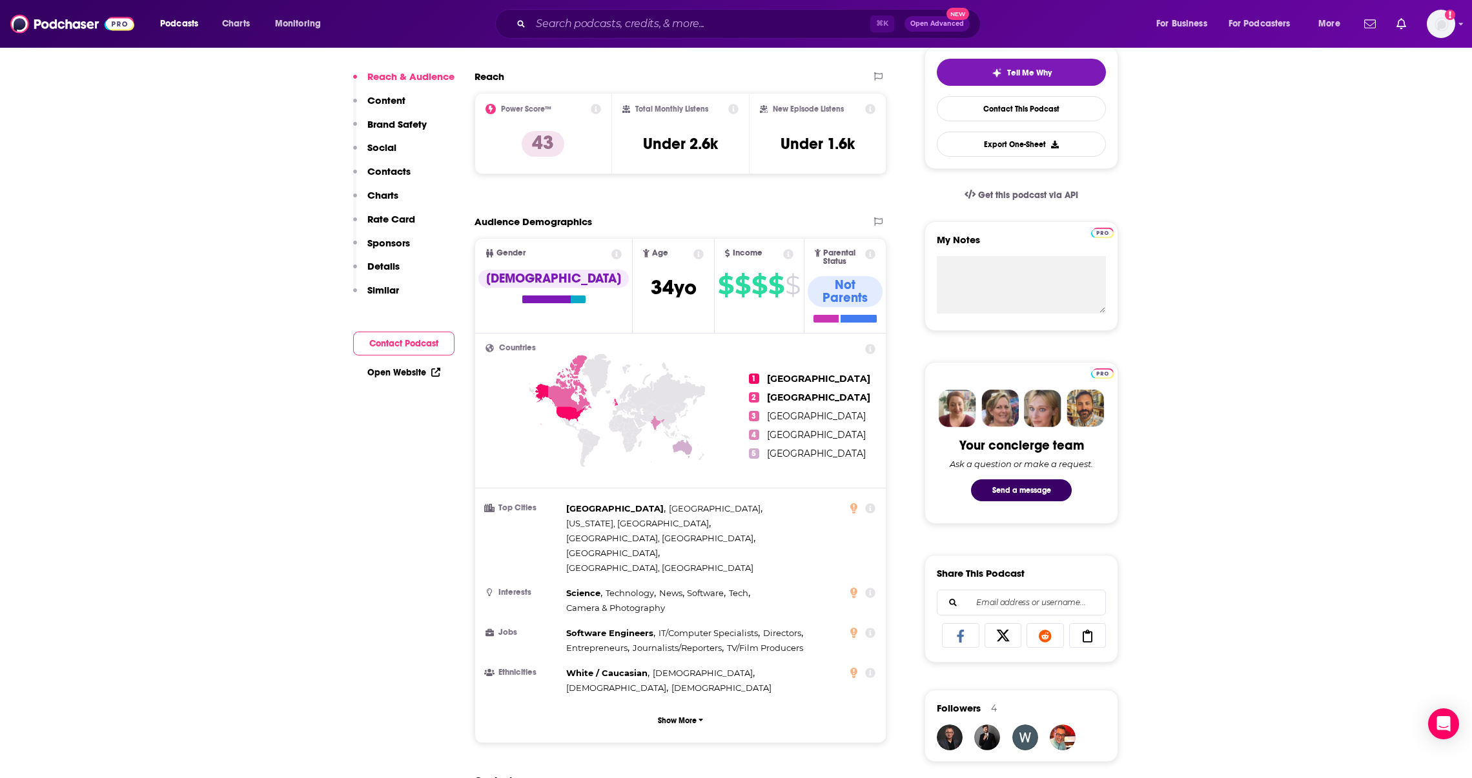
scroll to position [0, 0]
